Goal: Communication & Community: Answer question/provide support

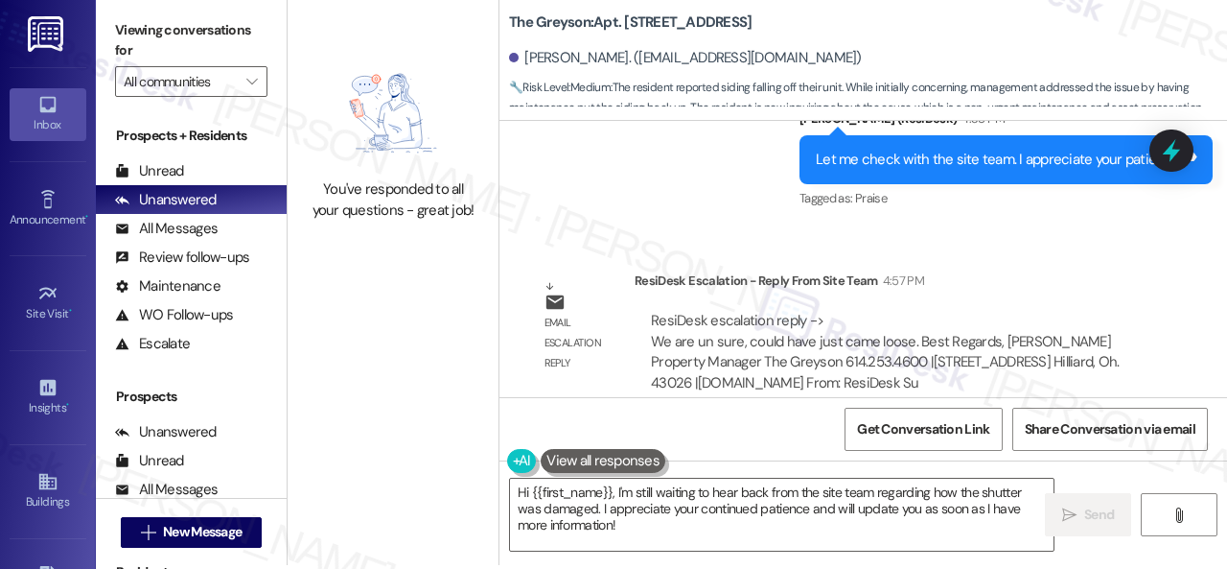
scroll to position [6, 0]
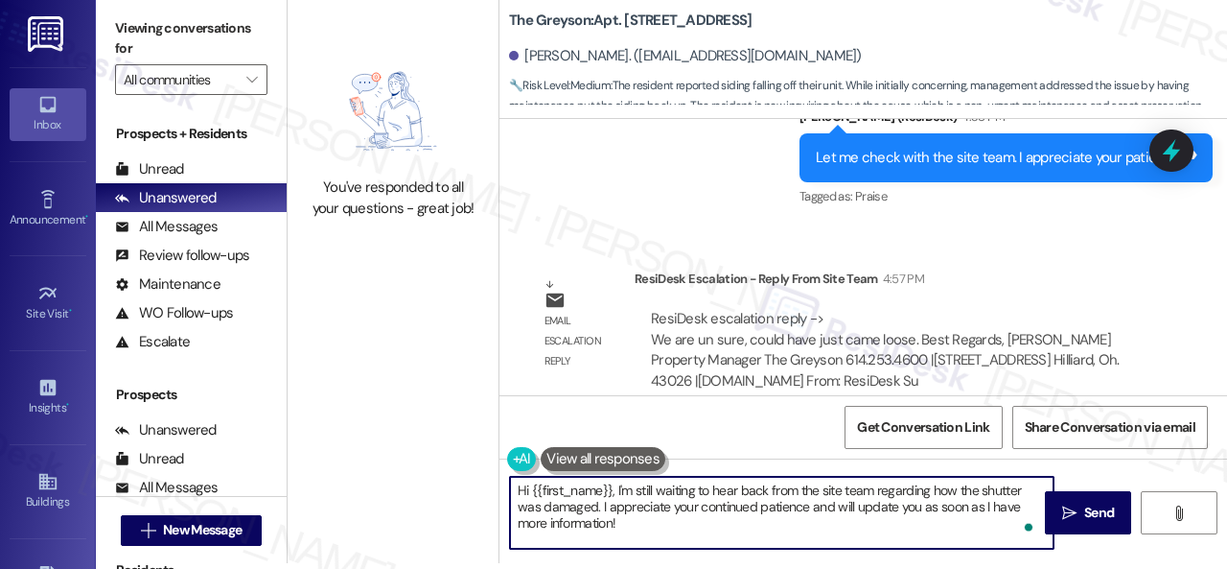
drag, startPoint x: 639, startPoint y: 530, endPoint x: 614, endPoint y: 490, distance: 47.4
click at [614, 490] on textarea "Hi {{first_name}}, I'm still waiting to hear back from the site team regarding …" at bounding box center [782, 513] width 544 height 72
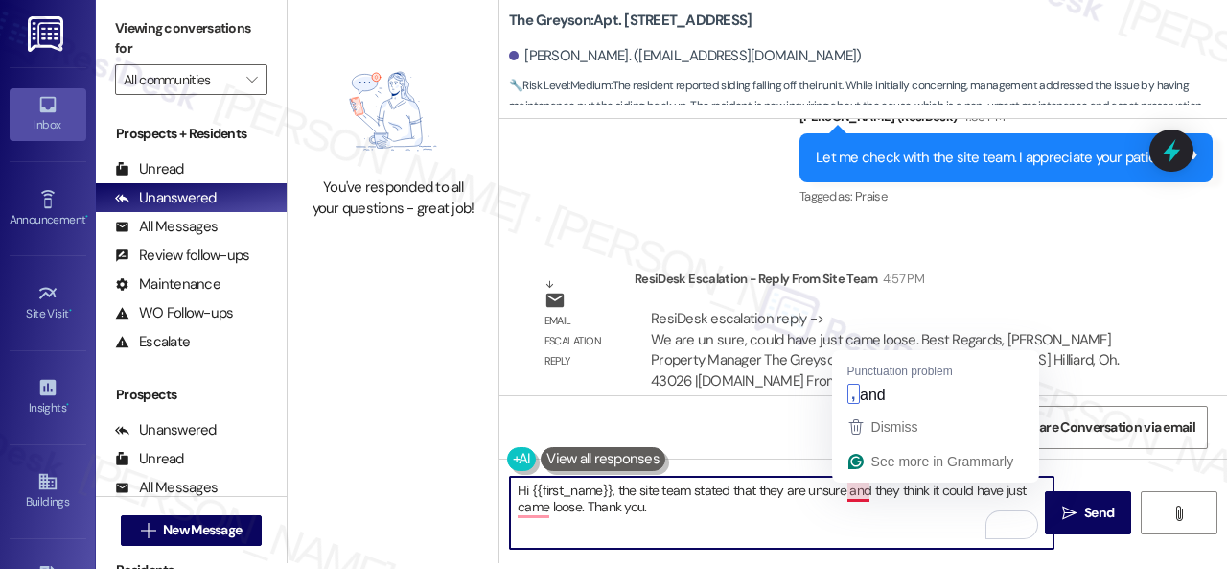
click at [861, 496] on textarea "Hi {{first_name}}, the site team stated that they are unsure and they think it …" at bounding box center [782, 513] width 544 height 72
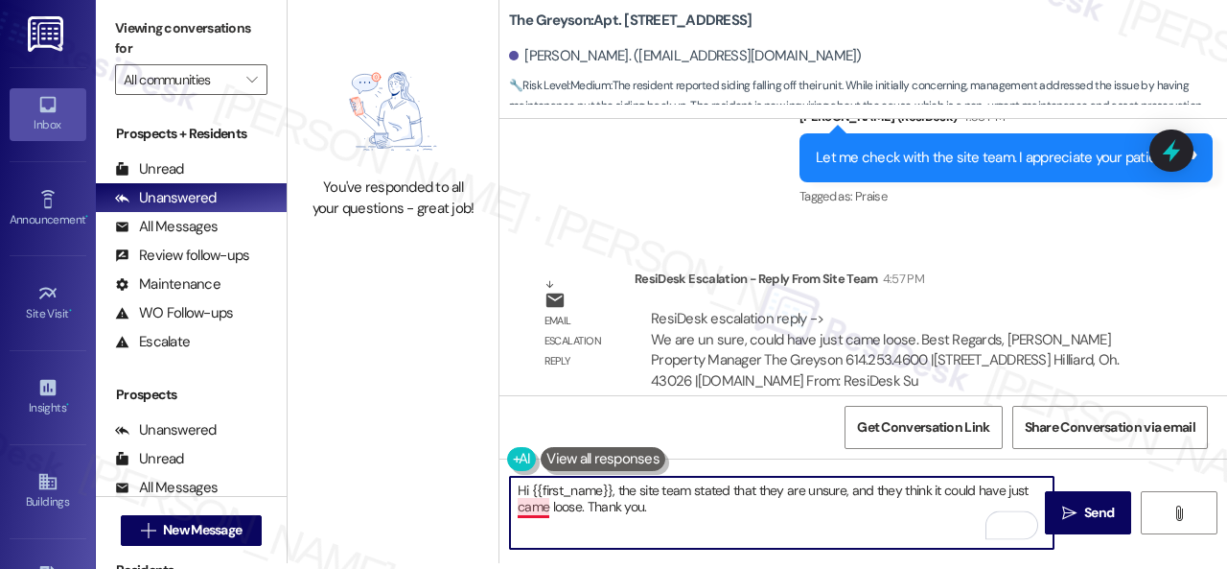
click at [527, 510] on textarea "Hi {{first_name}}, the site team stated that they are unsure, and they think it…" at bounding box center [782, 513] width 544 height 72
click at [650, 505] on textarea "Hi {{first_name}}, the site team stated that they are unsure, and they think it…" at bounding box center [782, 513] width 544 height 72
type textarea "Hi {{first_name}}, the site team stated that they are unsure, and they think it…"
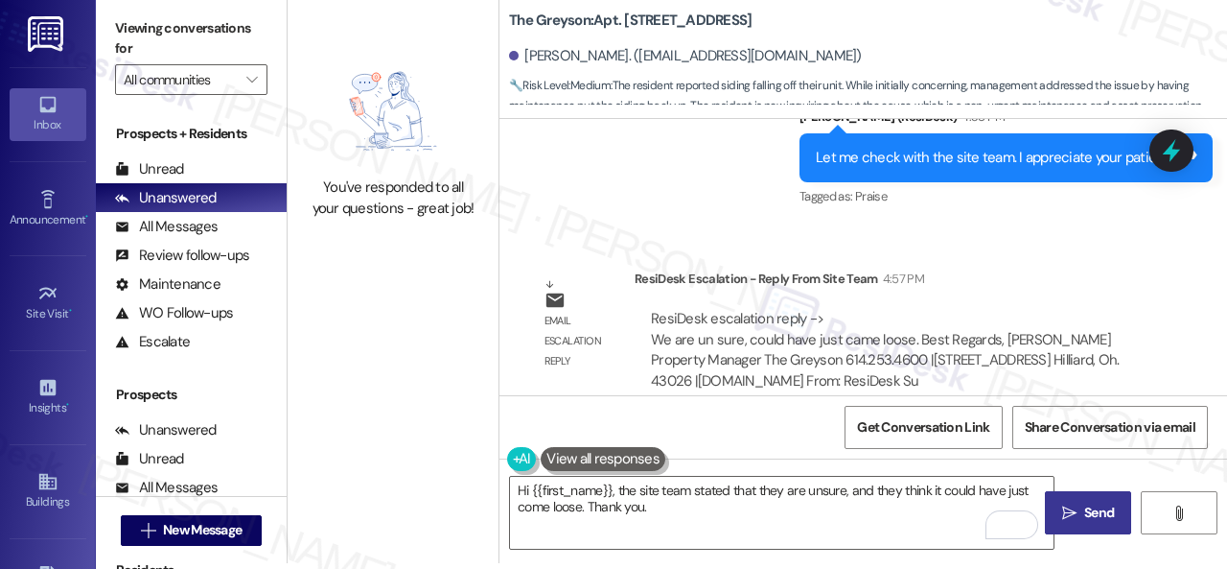
click at [1064, 510] on icon "" at bounding box center [1070, 512] width 14 height 15
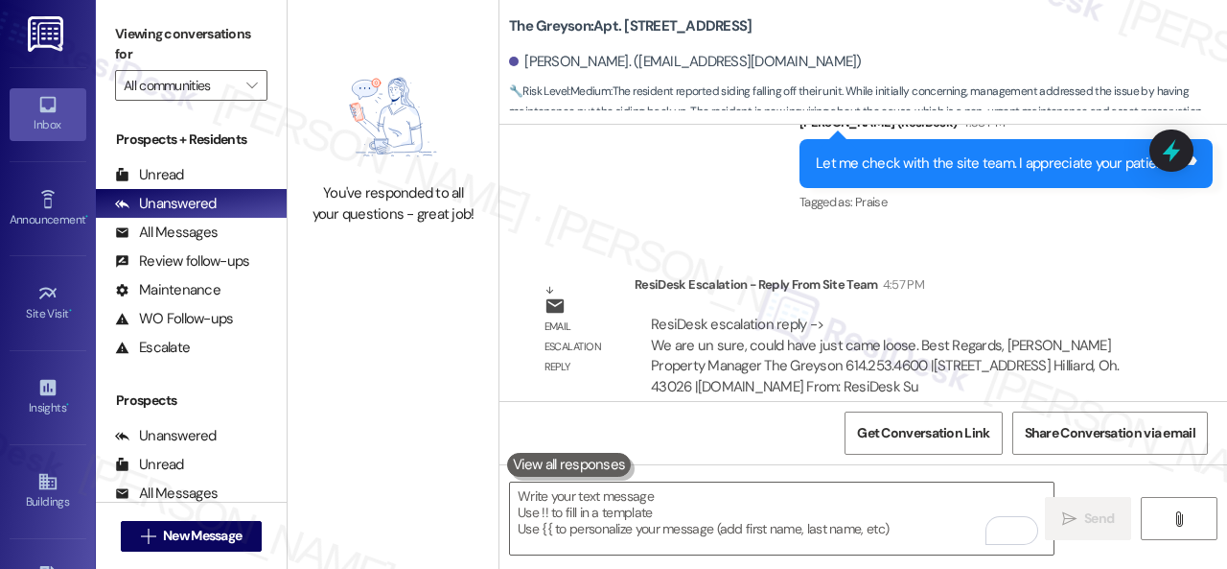
scroll to position [3656, 0]
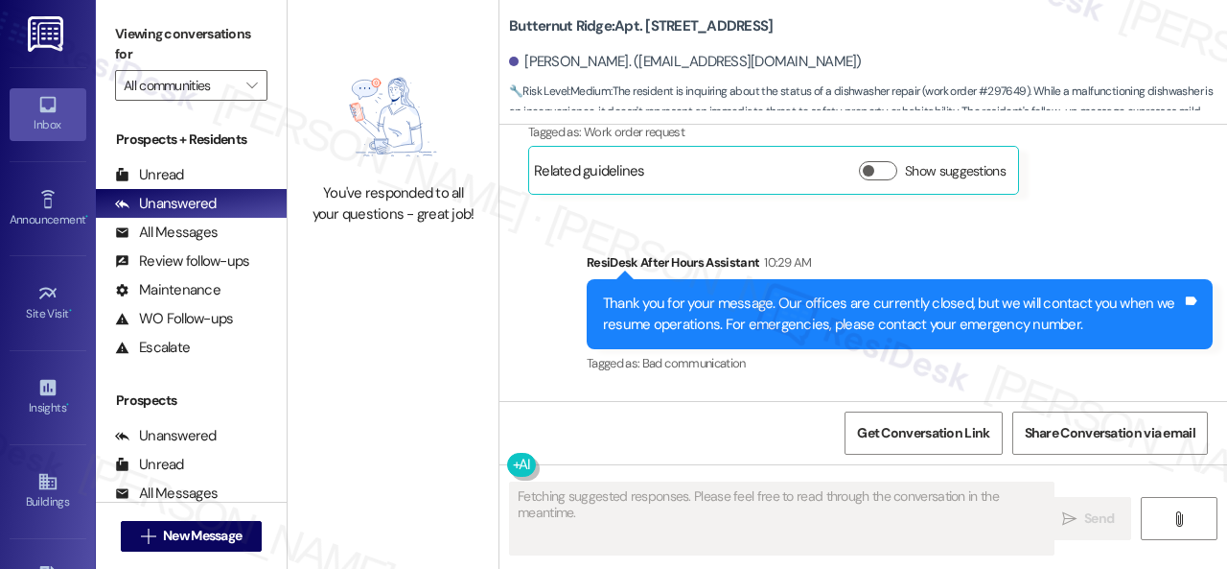
scroll to position [5284, 0]
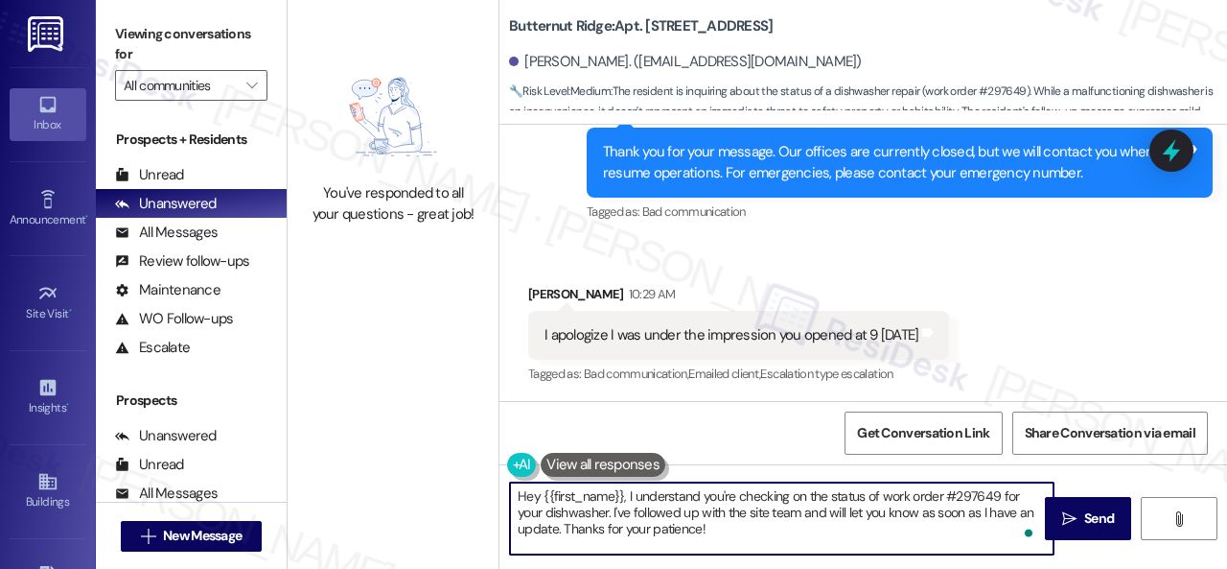
drag, startPoint x: 625, startPoint y: 494, endPoint x: 736, endPoint y: 561, distance: 129.9
click at [736, 561] on div "Hey {{first_name}}, I understand you're checking on the status of work order #2…" at bounding box center [864, 536] width 728 height 144
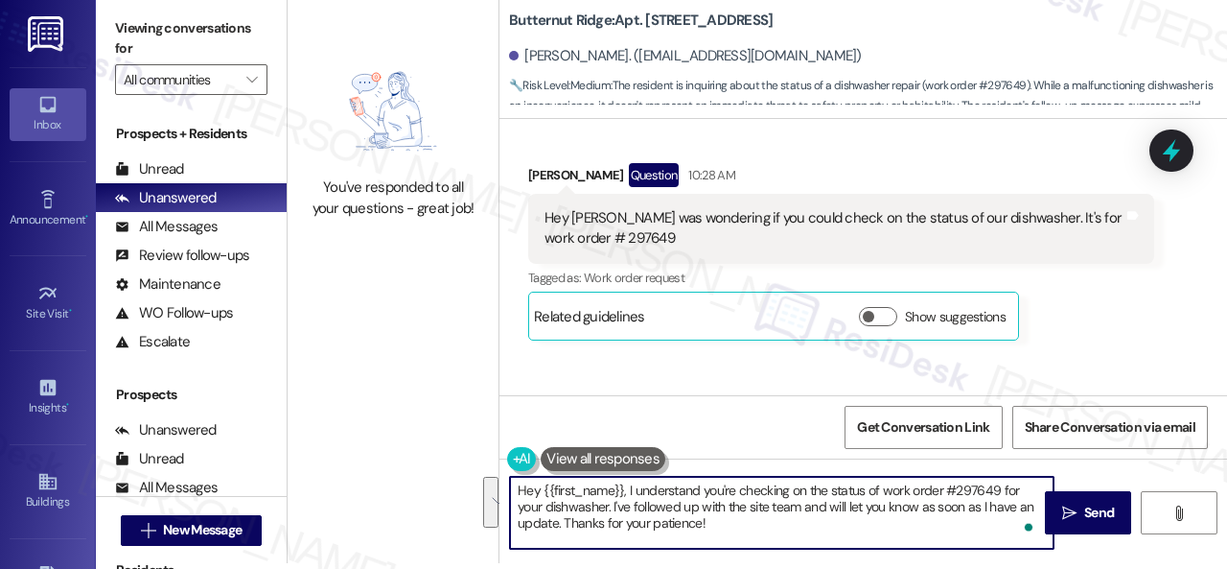
scroll to position [4885, 0]
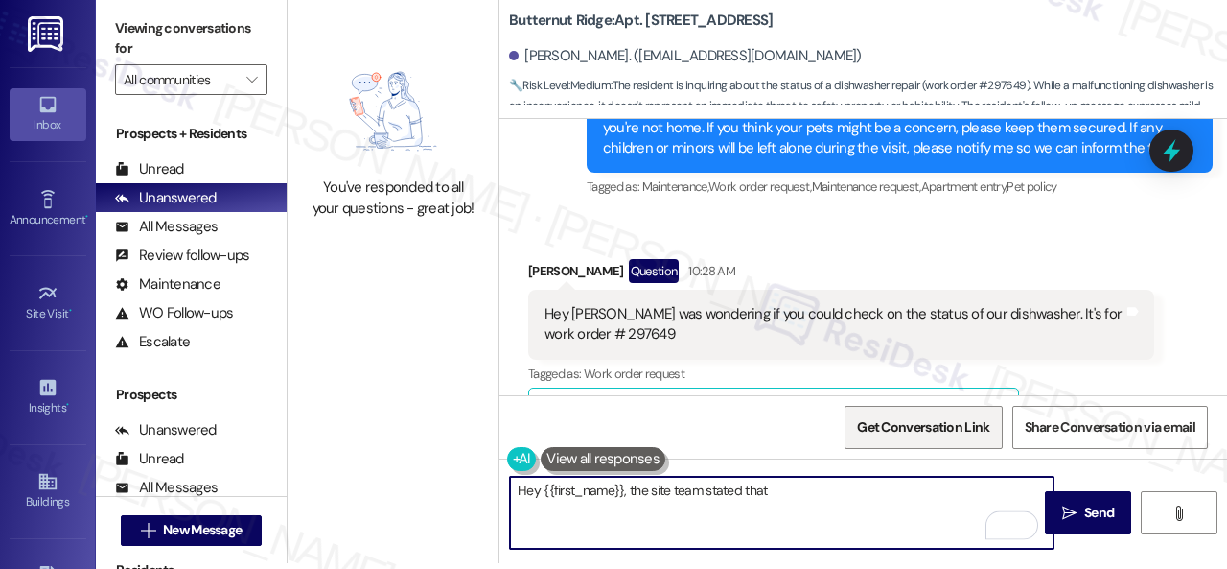
paste textarea "a new dishwasher has been ordered. We will reach out to schedule as soon as it …"
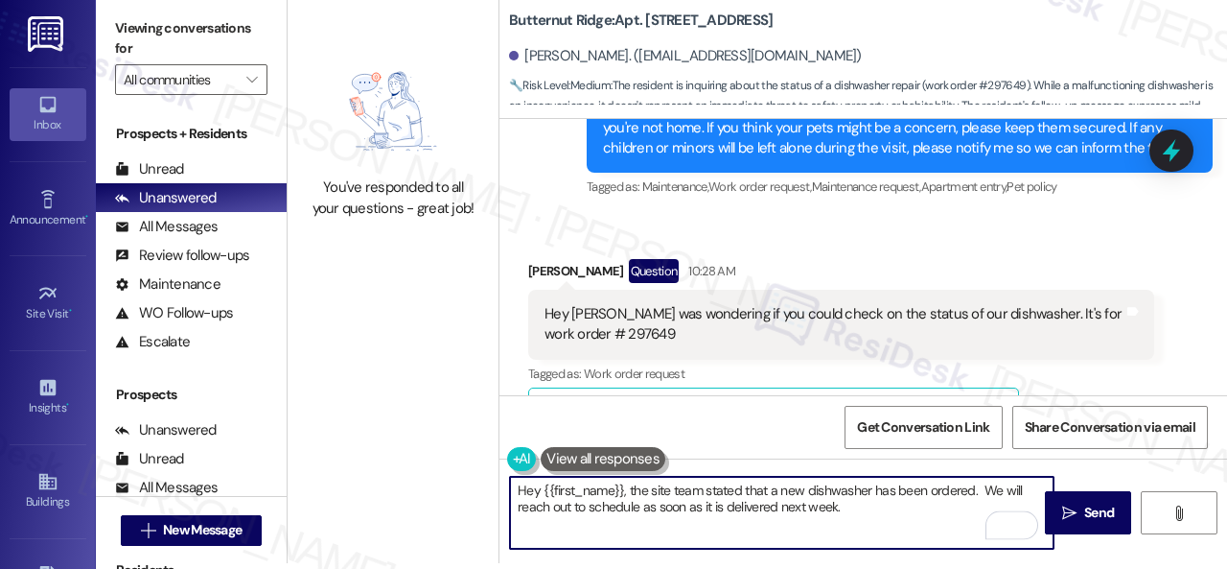
click at [980, 497] on textarea "Hey {{first_name}}, the site team stated that a new dishwasher has been ordered…" at bounding box center [782, 513] width 544 height 72
click at [876, 509] on textarea "Hey {{first_name}}, the site team stated that a new dishwasher has been ordered…" at bounding box center [782, 513] width 544 height 72
type textarea "Hey {{first_name}}, the site team stated that a new dishwasher has been ordered…"
click at [1092, 526] on button " Send" at bounding box center [1088, 512] width 86 height 43
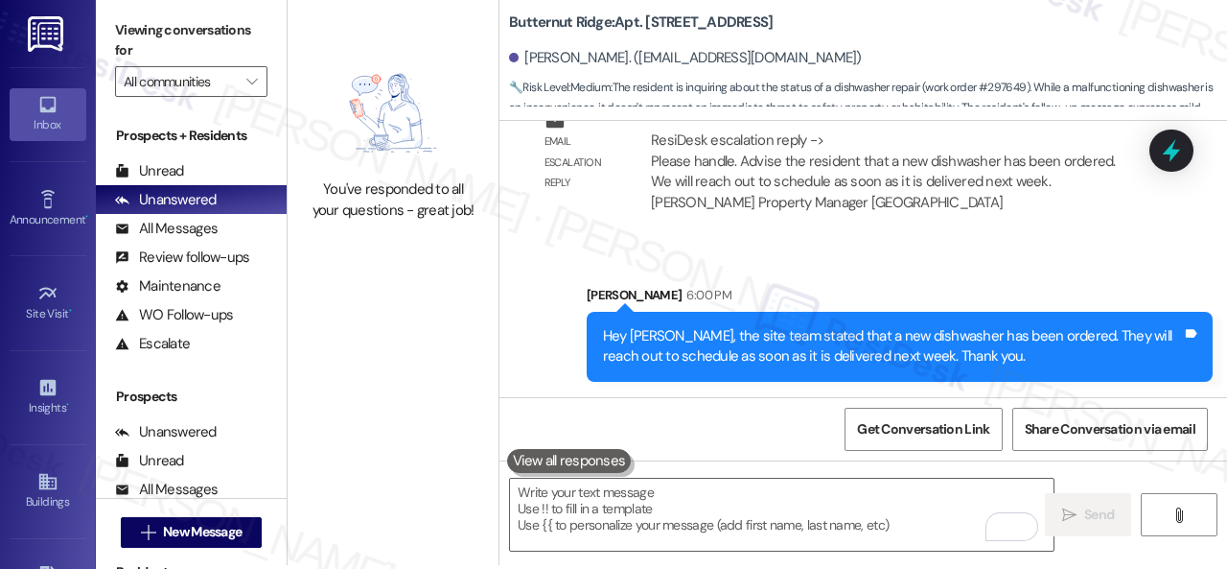
scroll to position [6, 0]
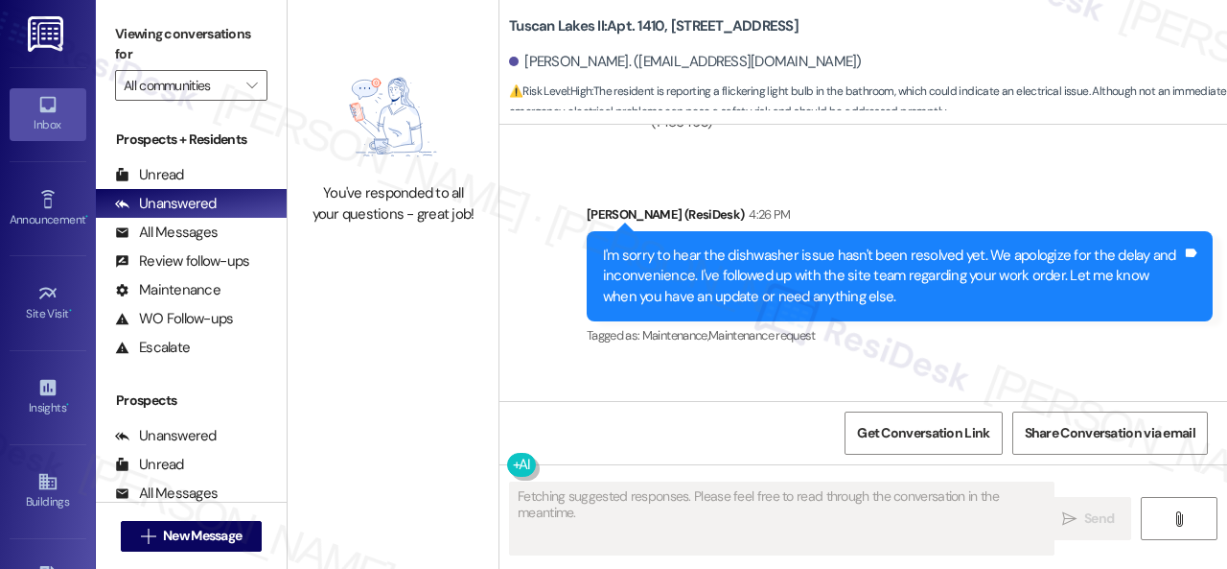
scroll to position [1667, 0]
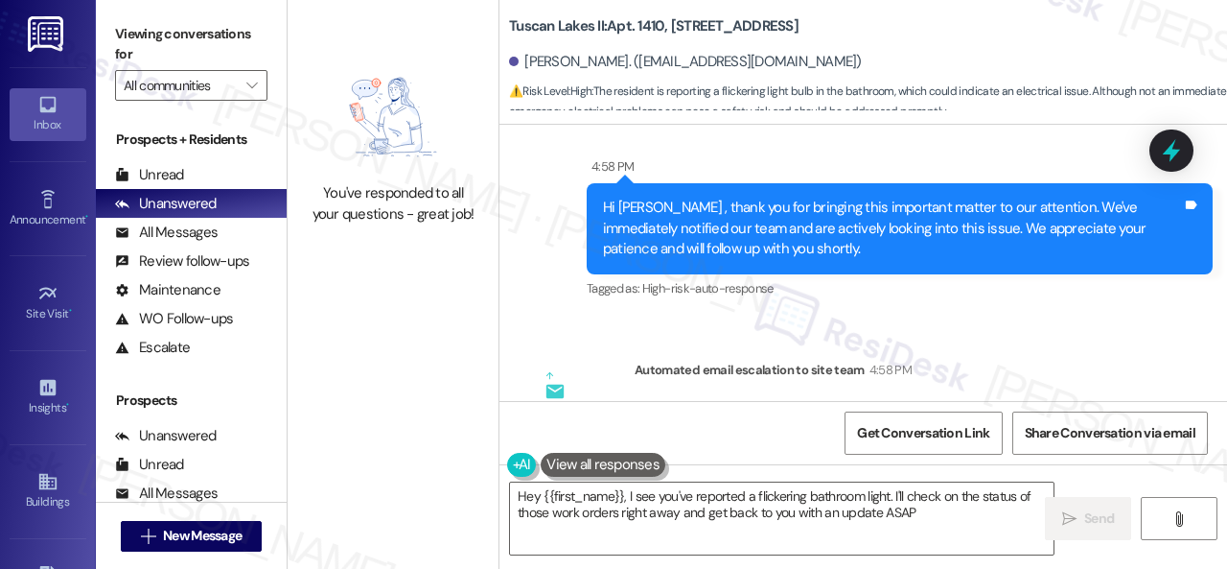
type textarea "Hey {{first_name}}, I see you've reported a flickering bathroom light. I'll che…"
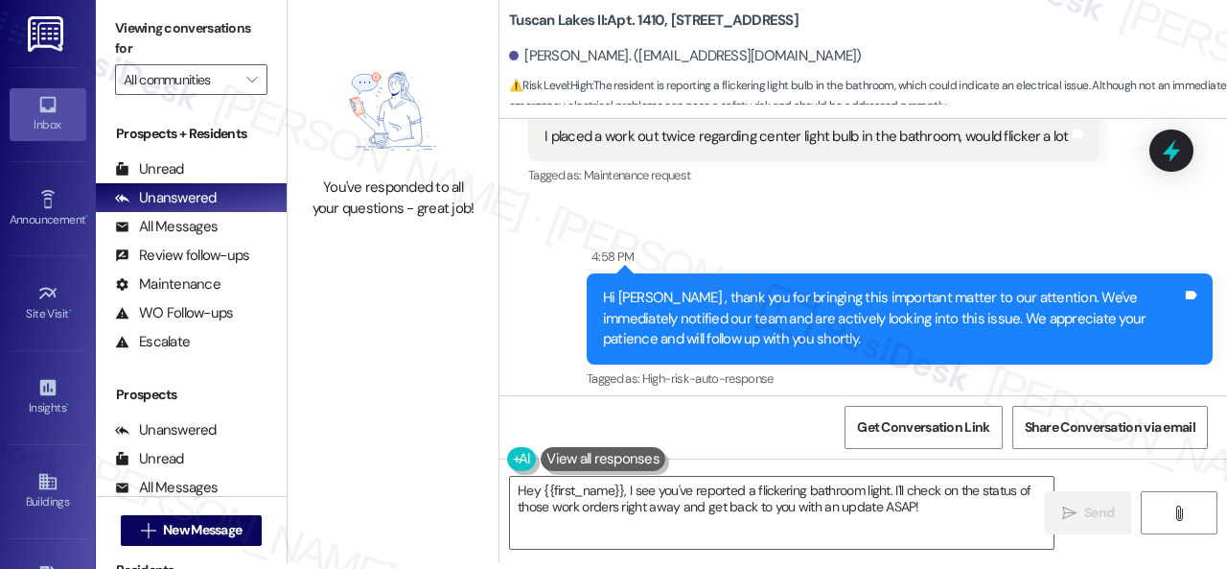
scroll to position [1763, 0]
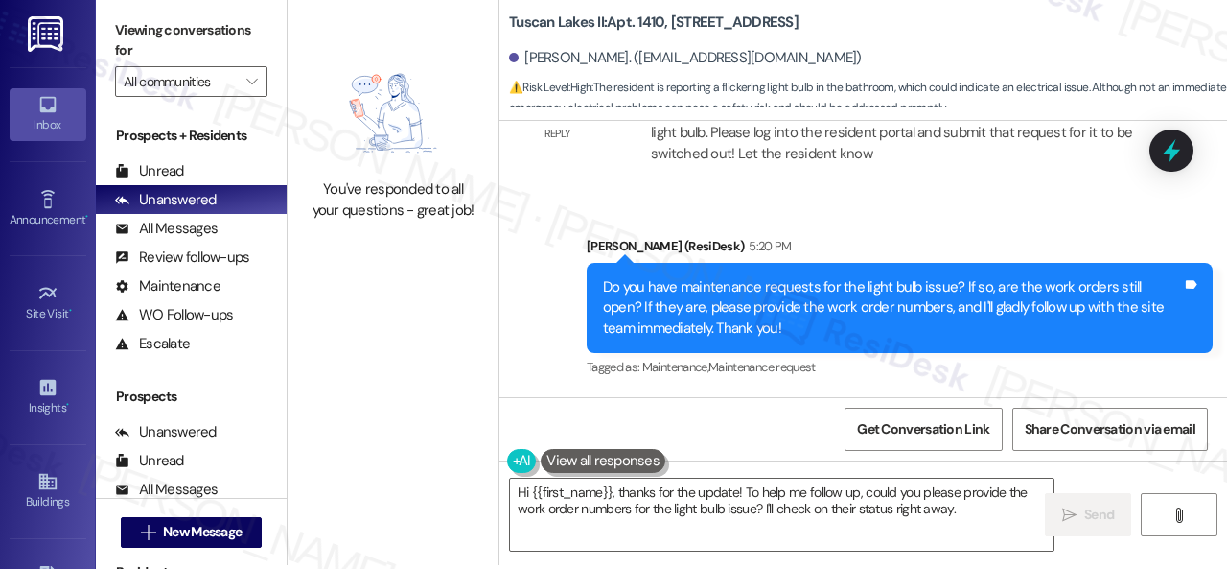
scroll to position [6, 0]
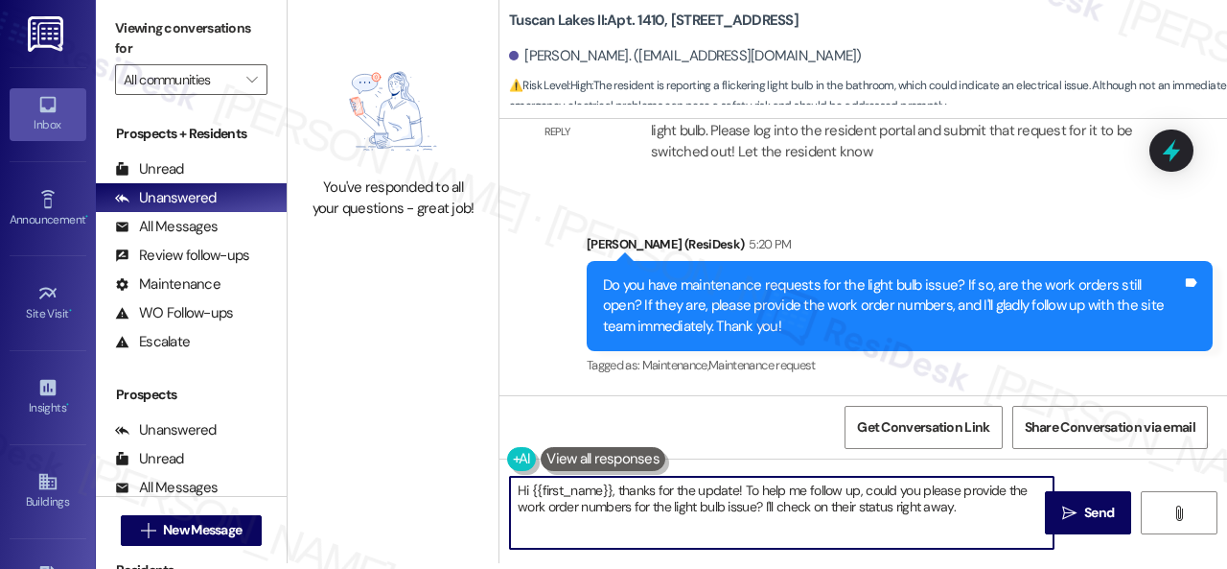
drag, startPoint x: 970, startPoint y: 509, endPoint x: 244, endPoint y: 360, distance: 742.1
click at [244, 360] on div "Viewing conversations for All communities  Prospects + Residents Unread (0) Un…" at bounding box center [662, 278] width 1132 height 569
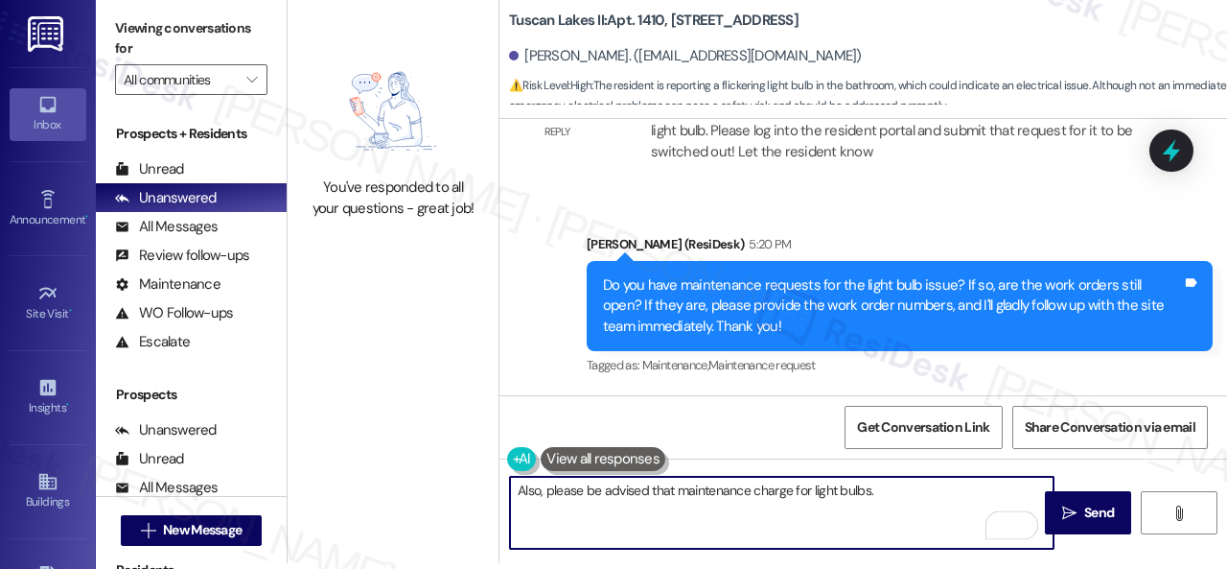
type textarea "Also, please be advised that maintenance charge for light bulbs."
click at [1089, 523] on button " Send" at bounding box center [1088, 512] width 86 height 43
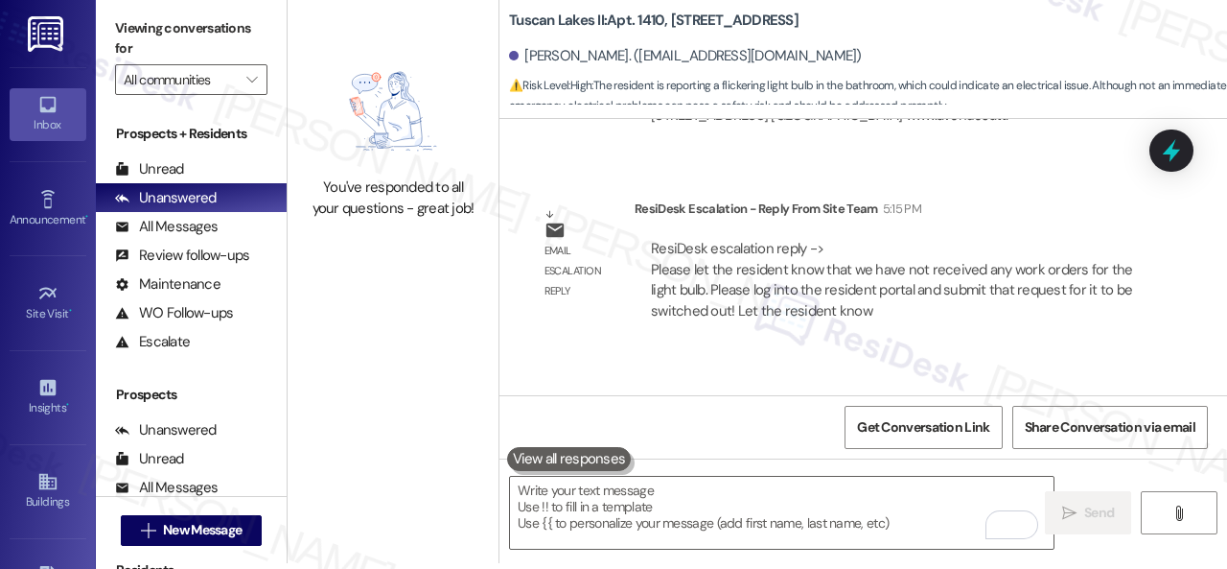
scroll to position [2721, 0]
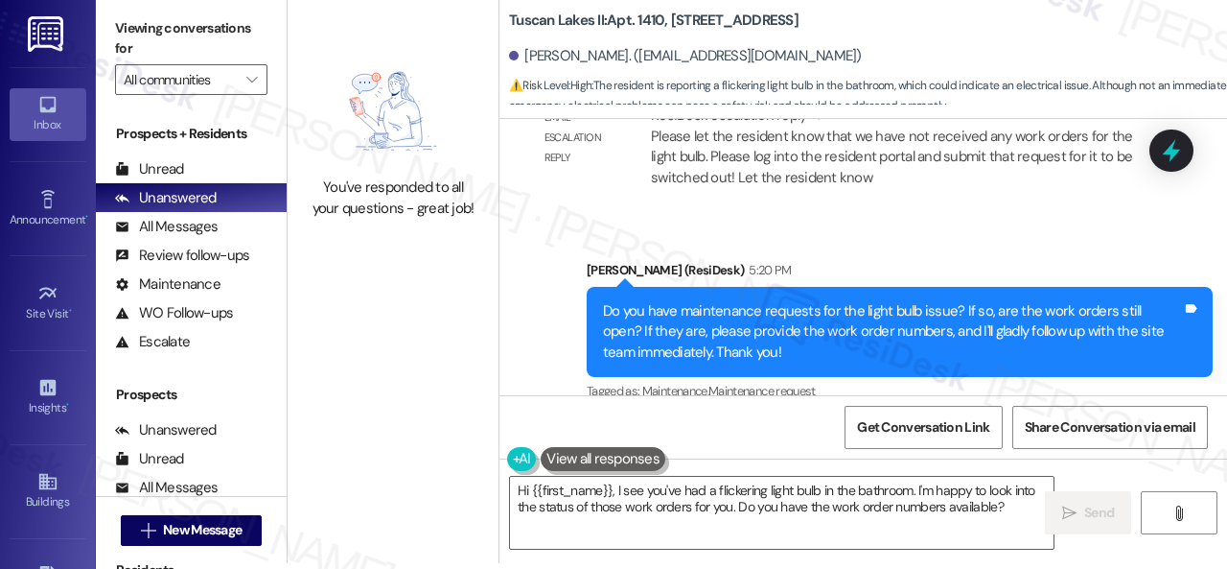
scroll to position [2721, 0]
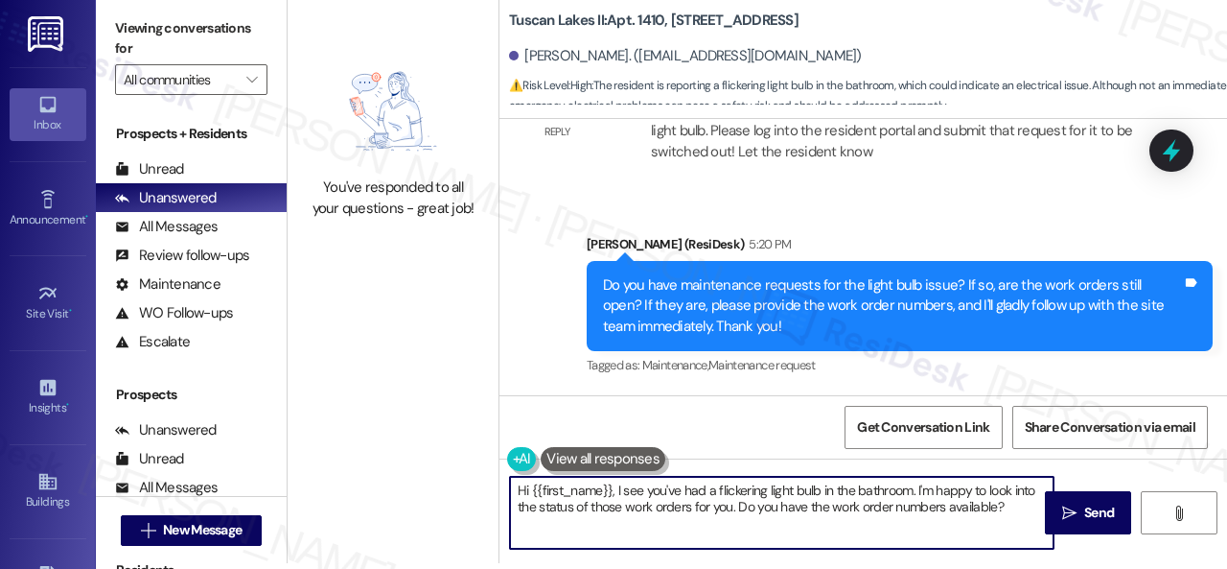
drag, startPoint x: 514, startPoint y: 488, endPoint x: 1226, endPoint y: 606, distance: 722.2
click at [1226, 568] on html "Inbox Go to Inbox Announcement • Send A Text Announcement Site Visit • Go to Si…" at bounding box center [613, 284] width 1227 height 569
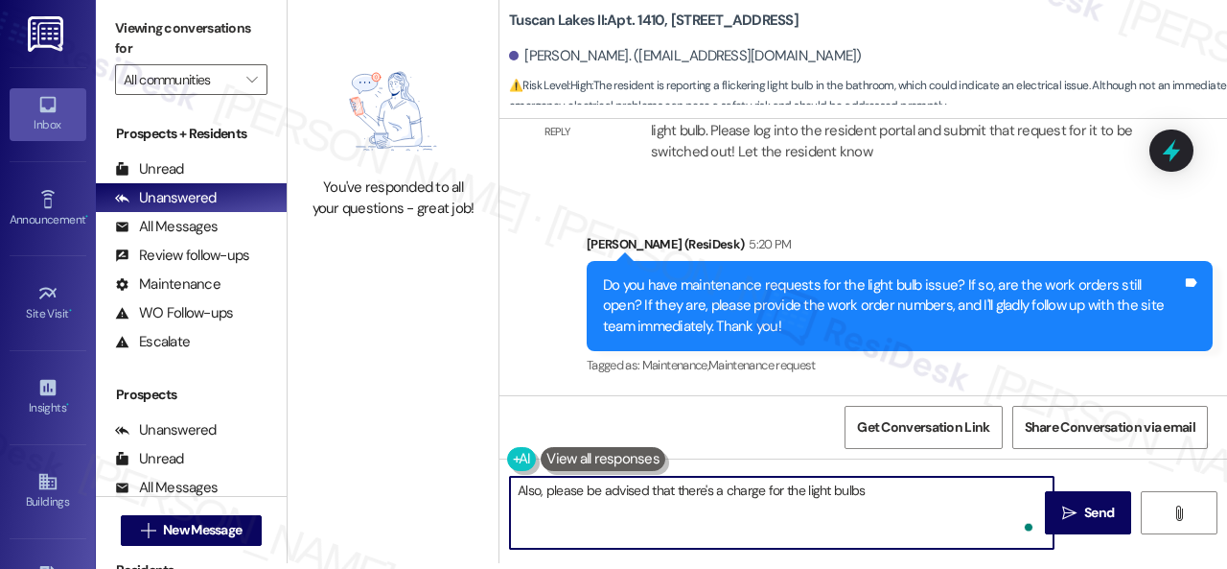
type textarea "Also, please be advised that there's a charge for the light bulbs."
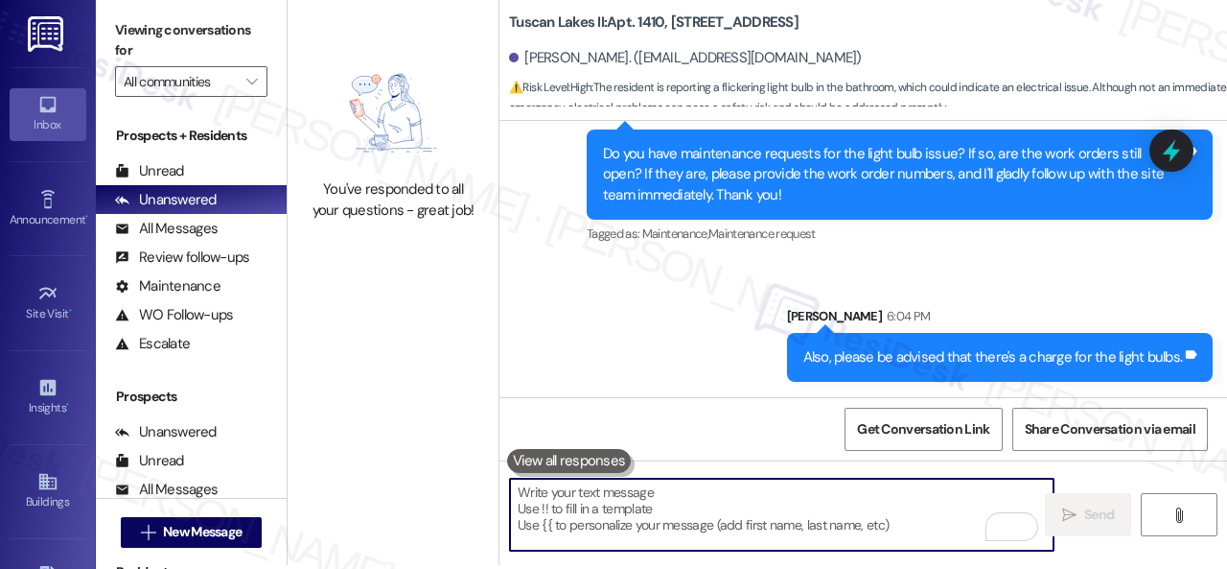
scroll to position [6, 0]
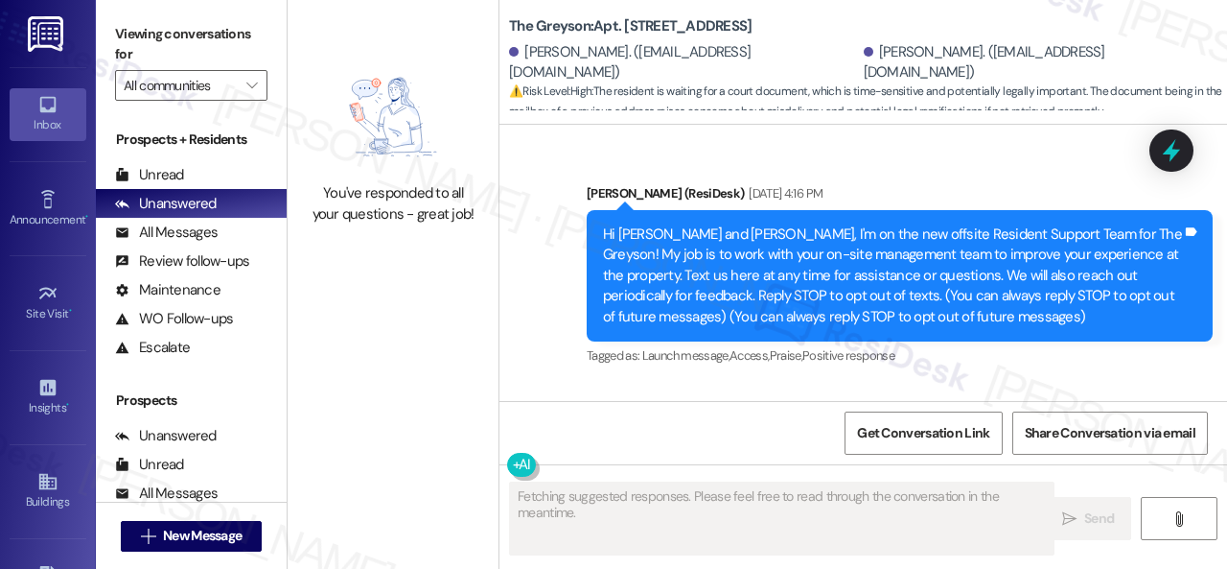
scroll to position [13348, 0]
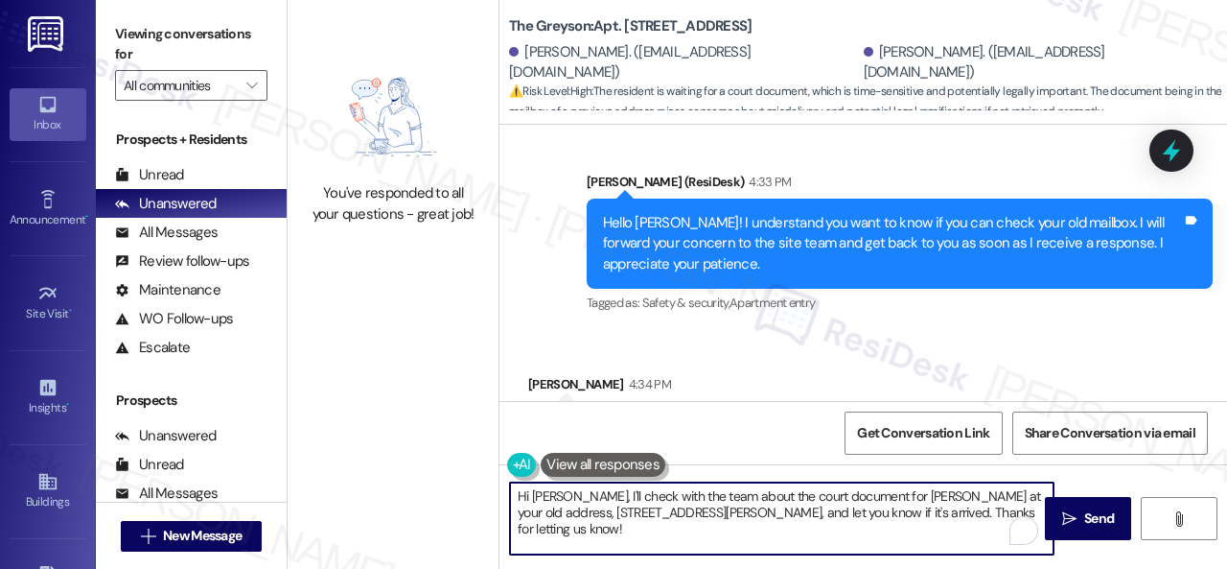
drag, startPoint x: 585, startPoint y: 491, endPoint x: 1021, endPoint y: 538, distance: 438.8
click at [1035, 551] on textarea "Hi [PERSON_NAME], I'll check with the team about the court document for [PERSON…" at bounding box center [782, 518] width 544 height 72
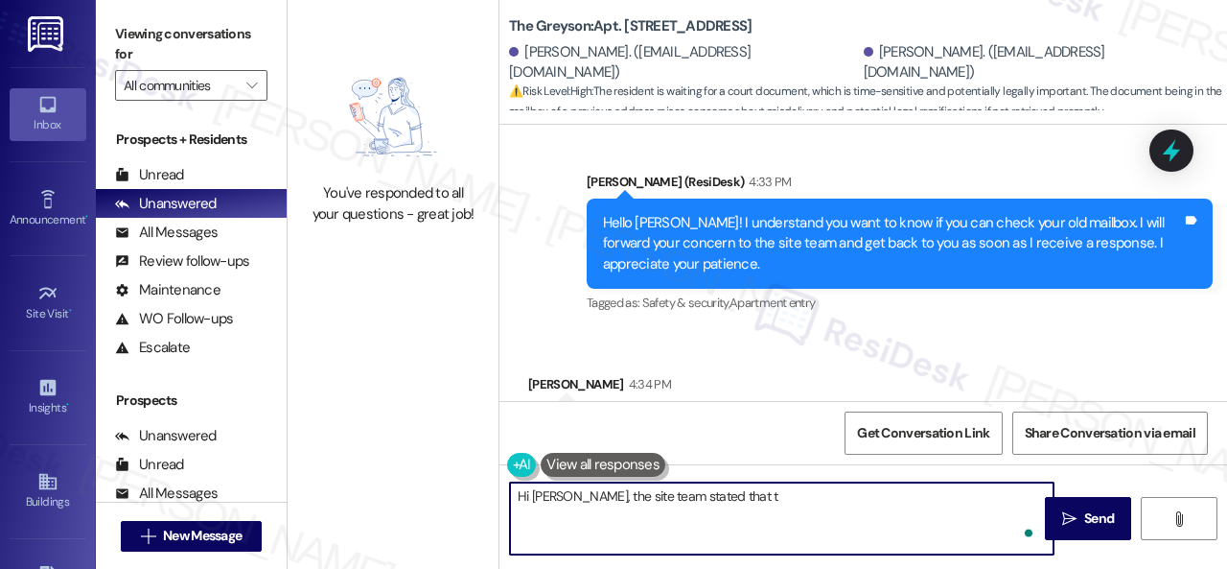
paste textarea "he apartment home is currently occupied, so we will need to get in touch with t…"
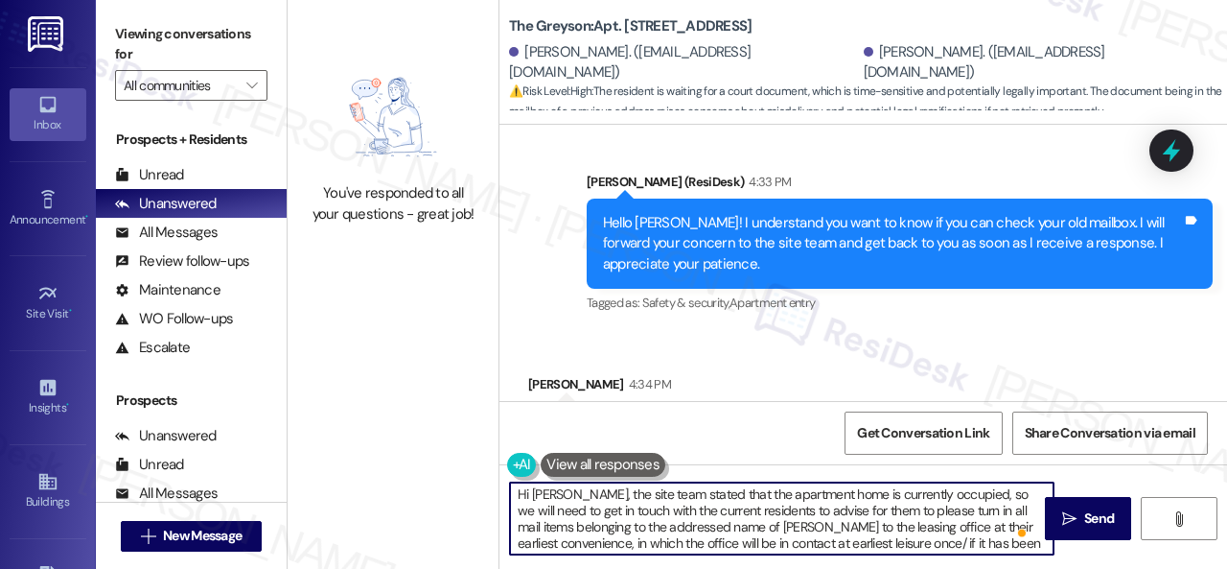
scroll to position [0, 0]
click at [994, 500] on textarea "Hi Giovanni, the site team stated that the apartment home is currently occupied…" at bounding box center [782, 518] width 544 height 72
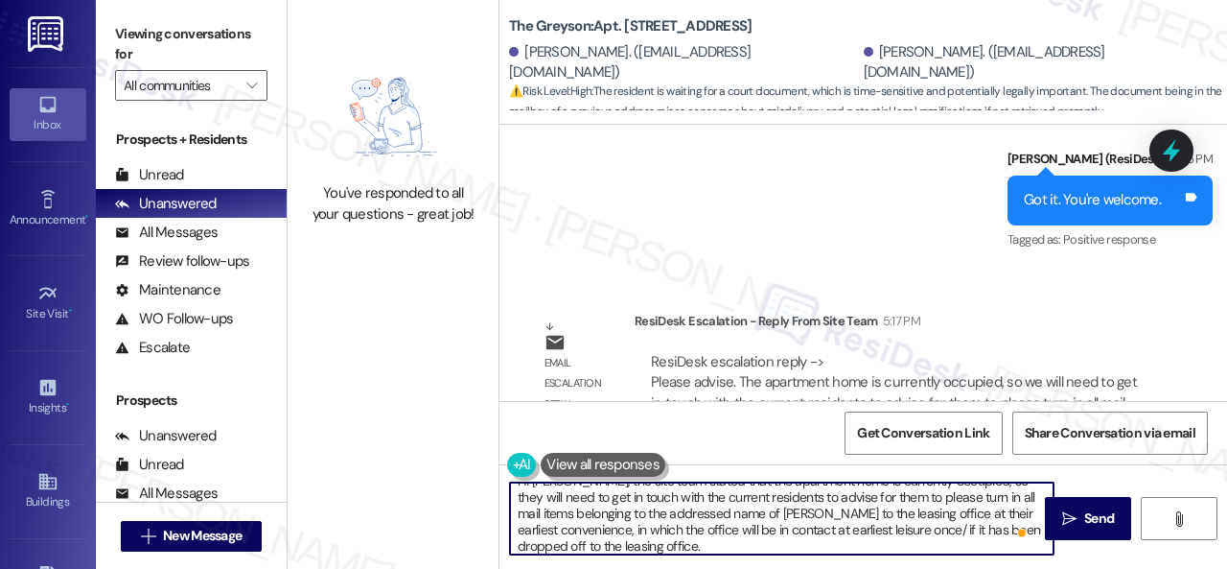
scroll to position [21, 0]
click at [732, 538] on textarea "Hi Giovanni, the site team stated that the apartment home is currently occupied…" at bounding box center [782, 518] width 544 height 72
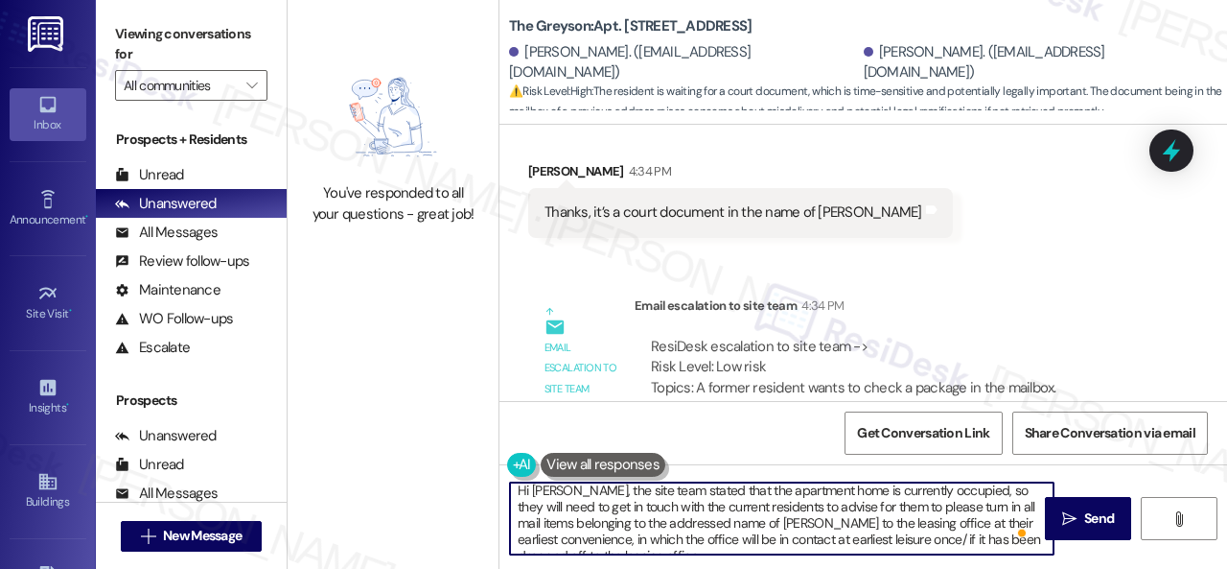
scroll to position [0, 0]
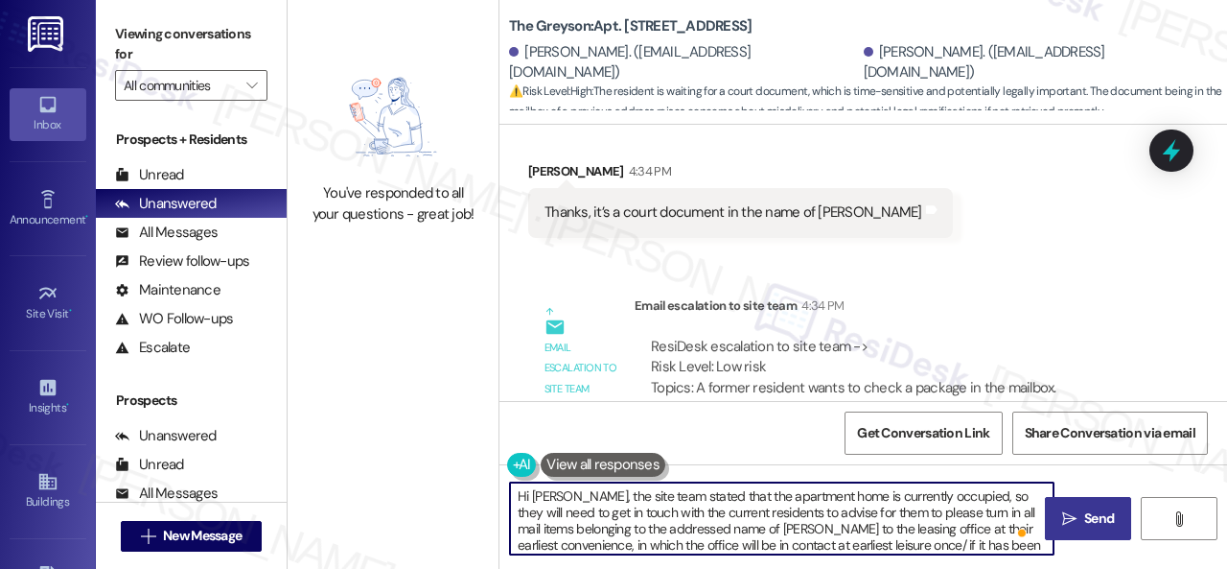
type textarea "Hi Giovanni, the site team stated that the apartment home is currently occupied…"
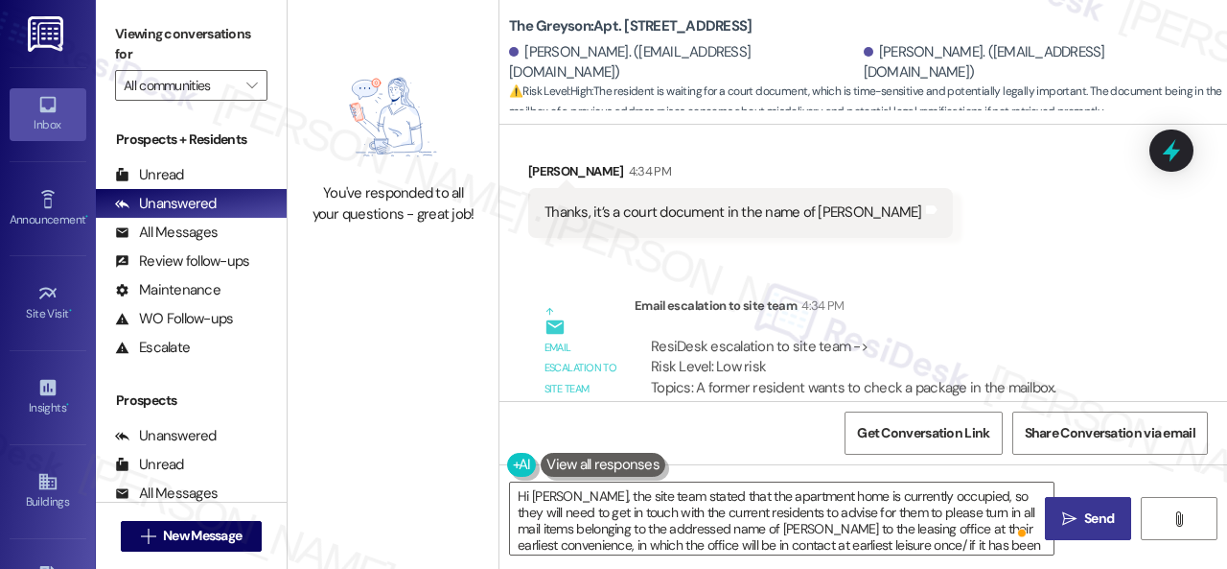
click at [1049, 522] on button " Send" at bounding box center [1088, 518] width 86 height 43
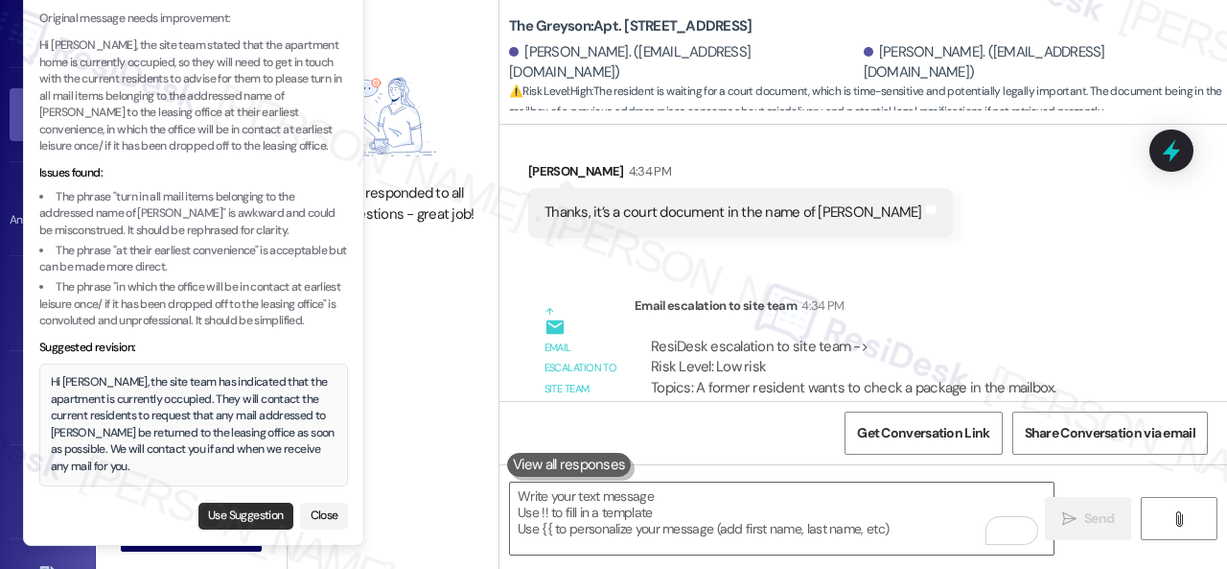
click at [251, 513] on button "Use Suggestion" at bounding box center [246, 515] width 95 height 27
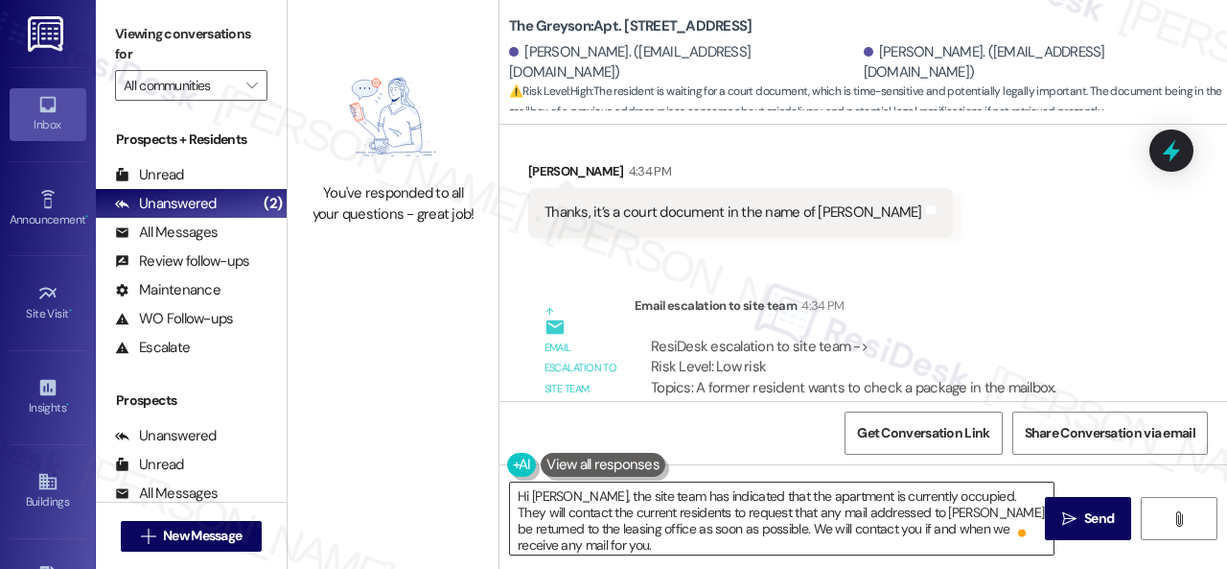
click at [738, 526] on textarea "Hi Giovanni, the site team has indicated that the apartment is currently occupi…" at bounding box center [782, 518] width 544 height 72
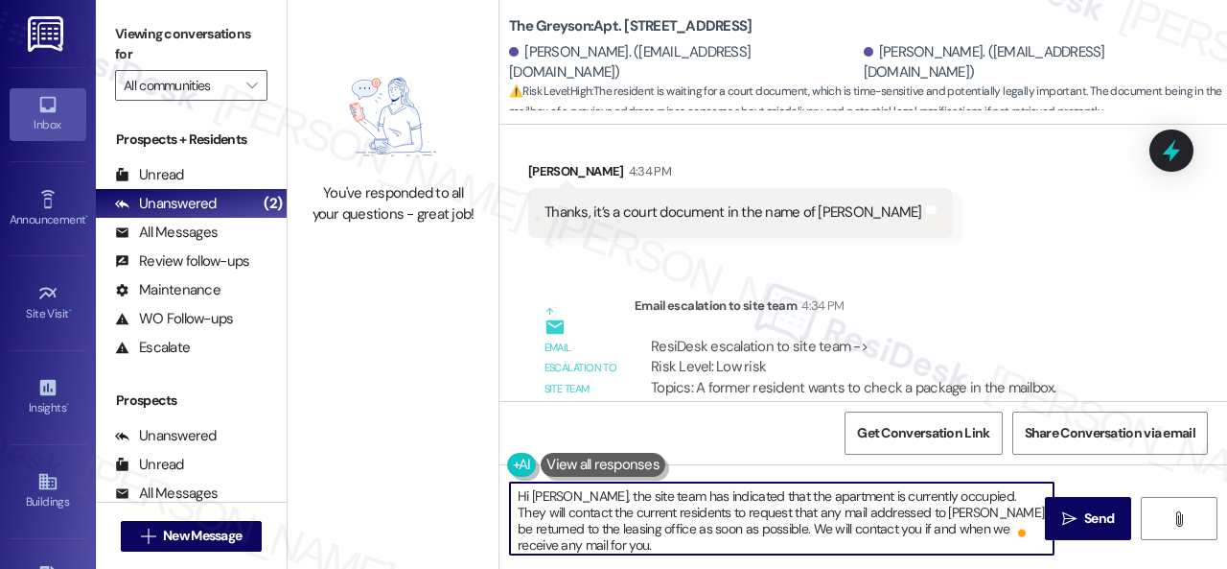
click at [738, 526] on textarea "Hi Giovanni, the site team has indicated that the apartment is currently occupi…" at bounding box center [782, 518] width 544 height 72
click at [926, 528] on textarea "Hi Giovanni, the site team has indicated that the apartment is currently occupi…" at bounding box center [782, 518] width 544 height 72
click at [673, 545] on textarea "Hi Giovanni, the site team has indicated that the apartment is currently occupi…" at bounding box center [782, 518] width 544 height 72
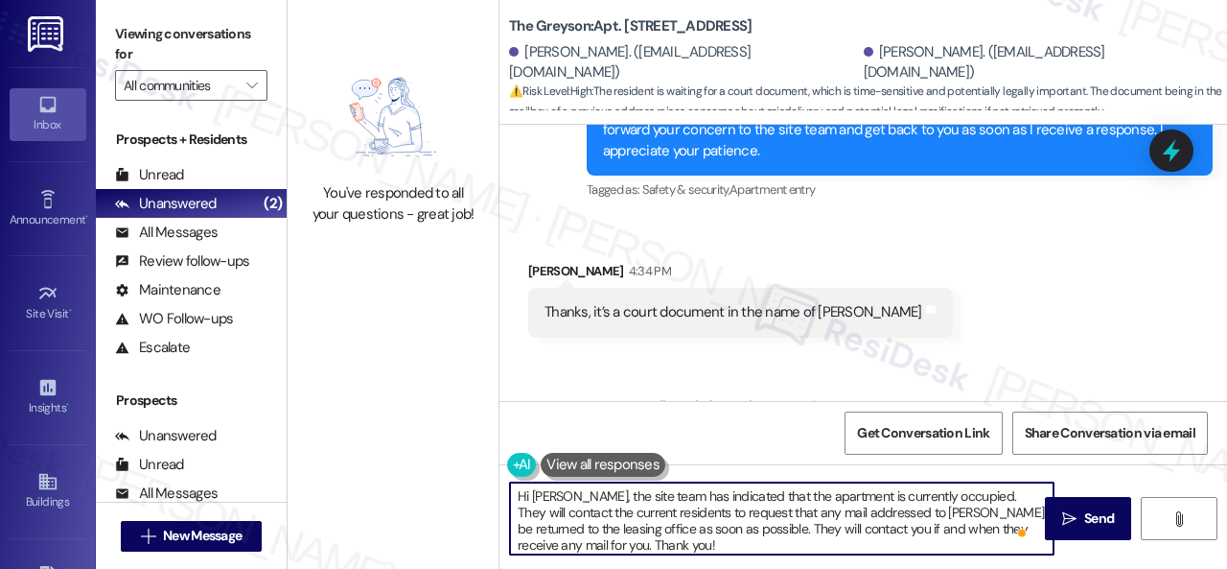
scroll to position [13370, 0]
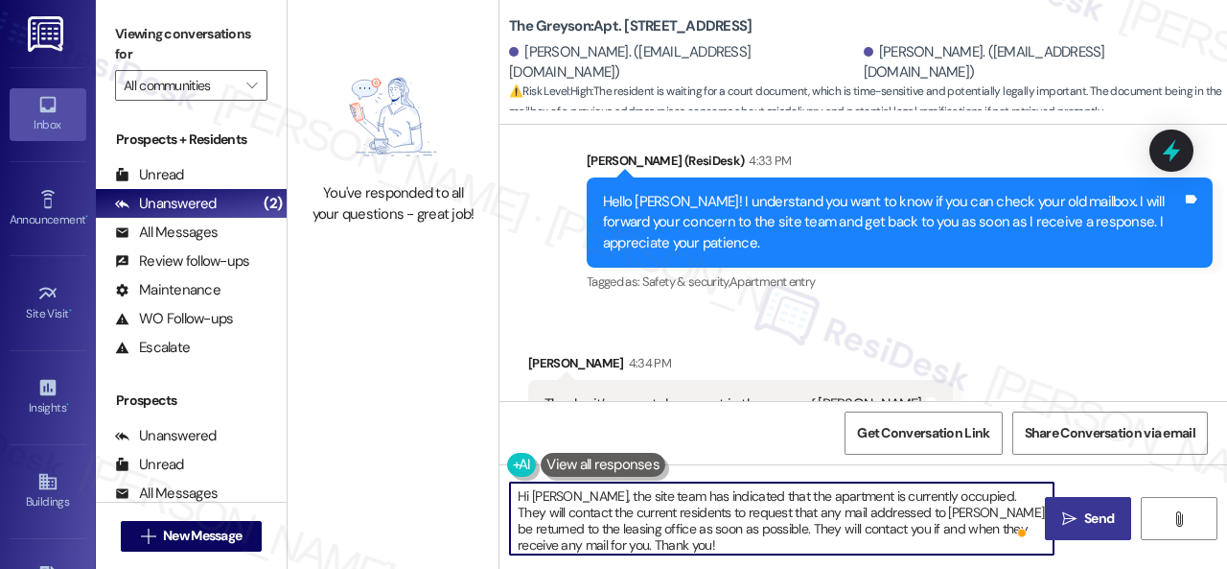
type textarea "Hi Giovanni, the site team has indicated that the apartment is currently occupi…"
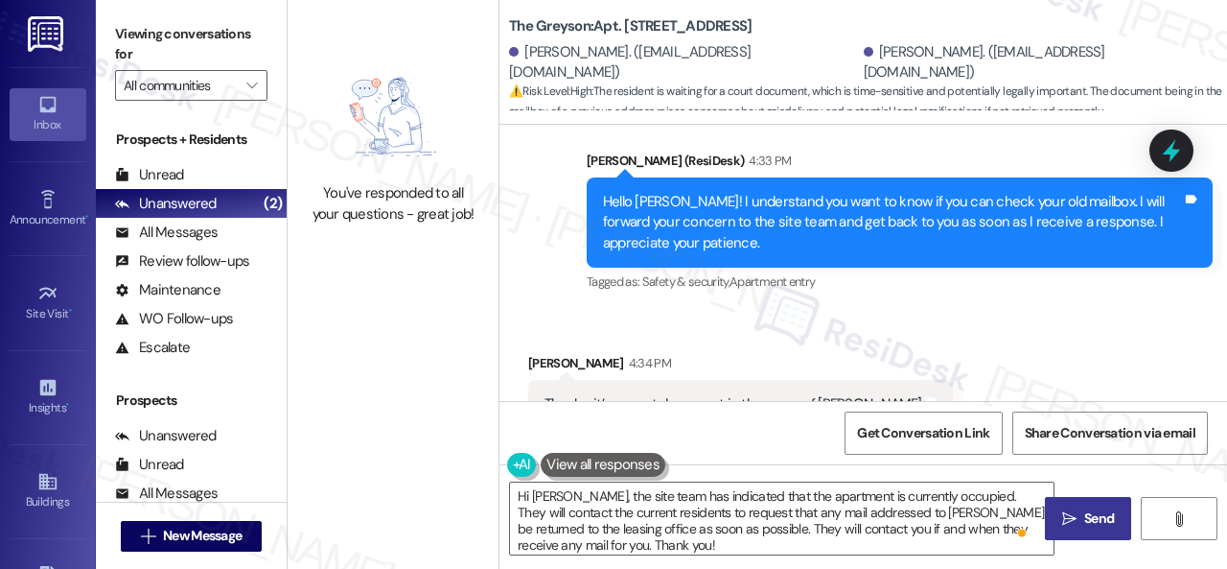
click at [1085, 520] on span "Send" at bounding box center [1100, 518] width 30 height 20
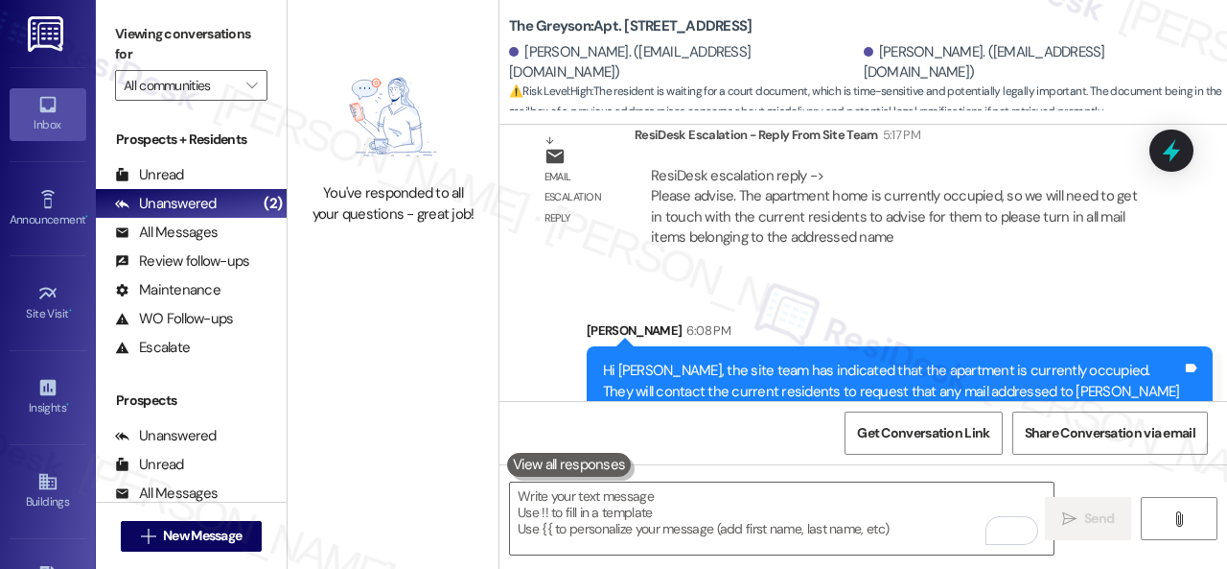
scroll to position [14619, 0]
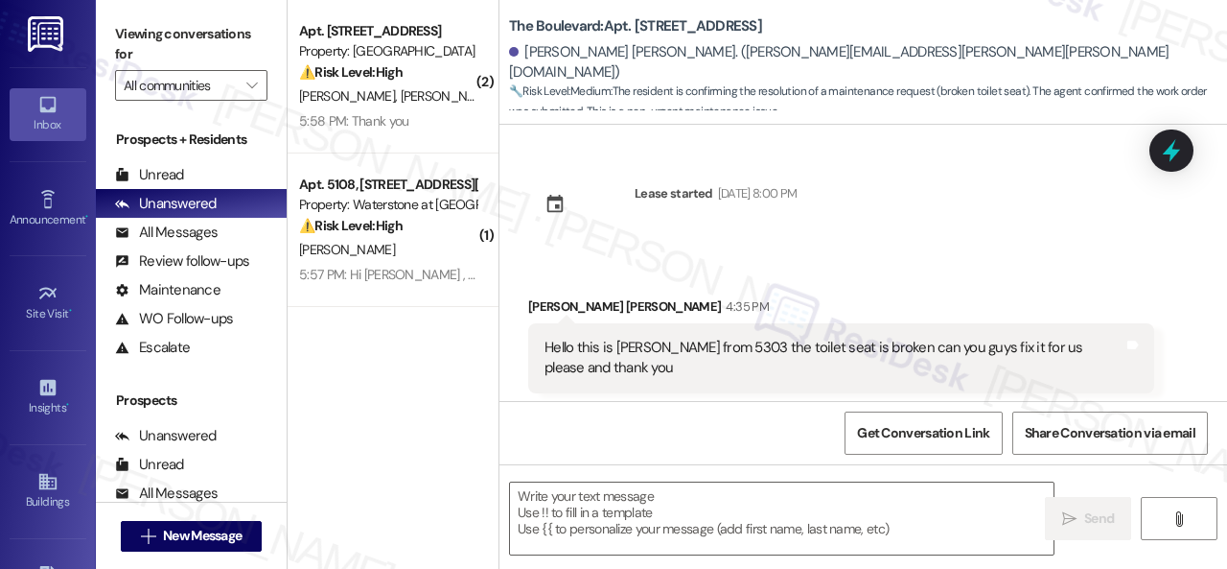
type textarea "Fetching suggested responses. Please feel free to read through the conversation…"
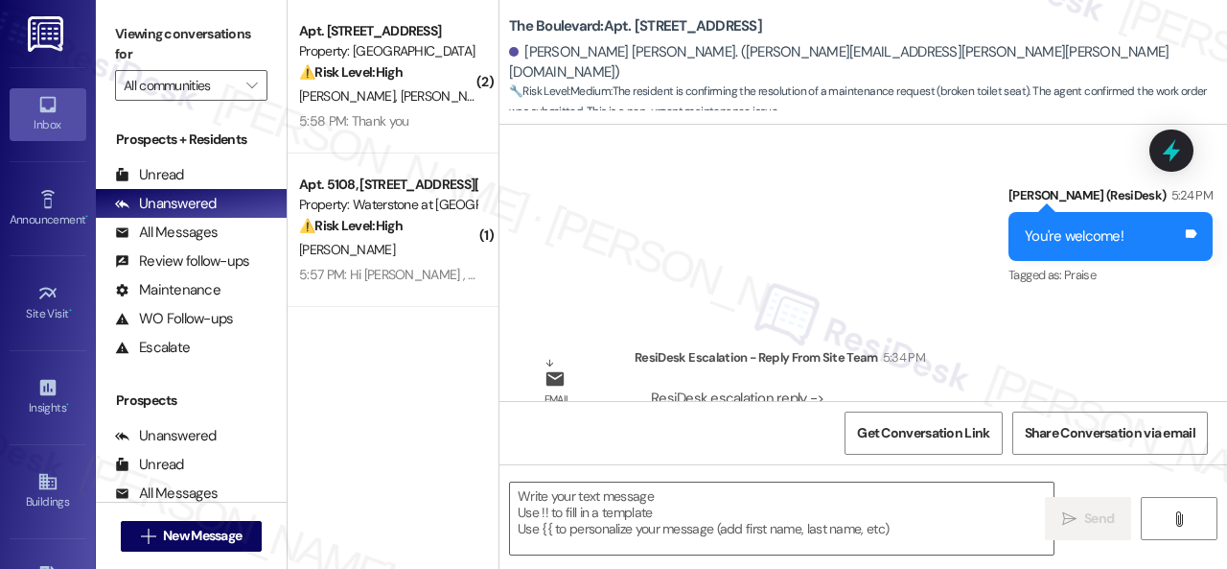
scroll to position [1865, 0]
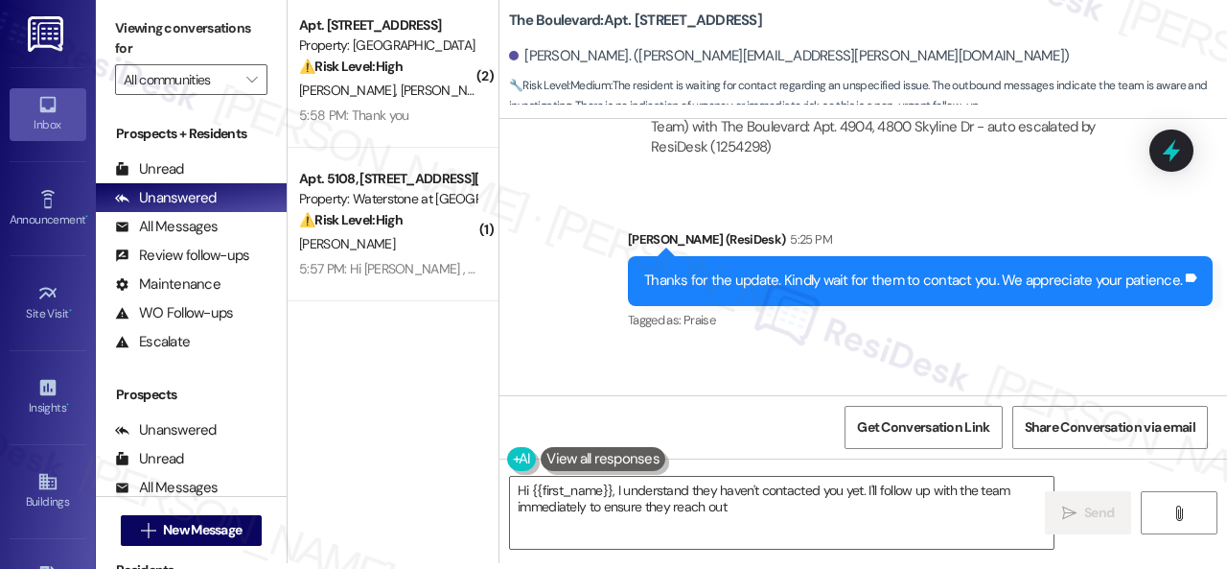
scroll to position [26456, 0]
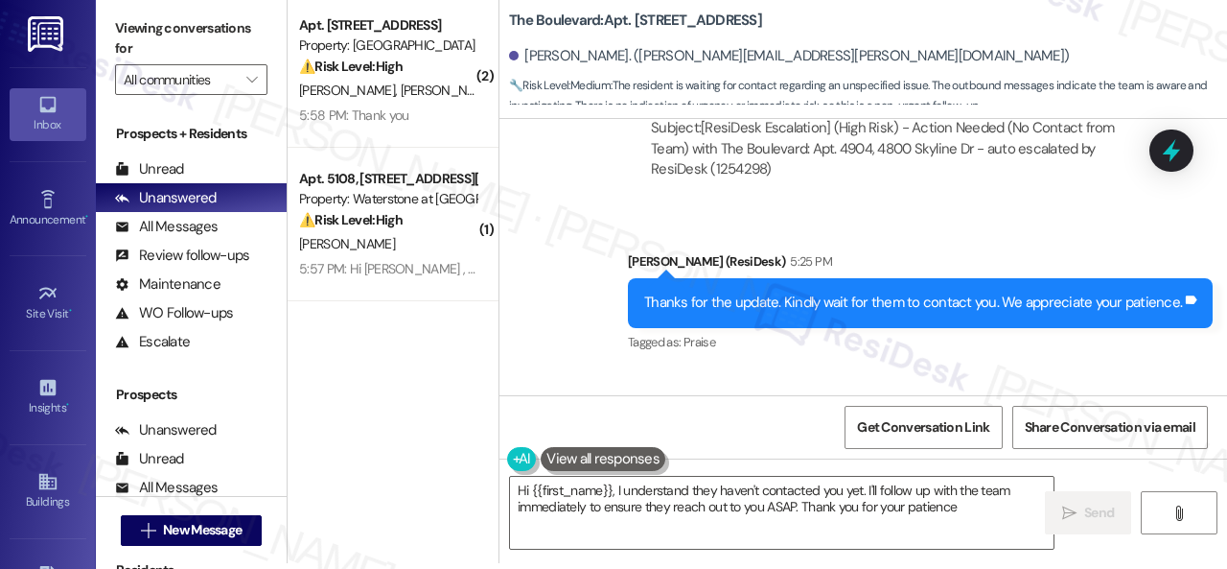
type textarea "Hi {{first_name}}, I understand they haven't contacted you yet. I'll follow up …"
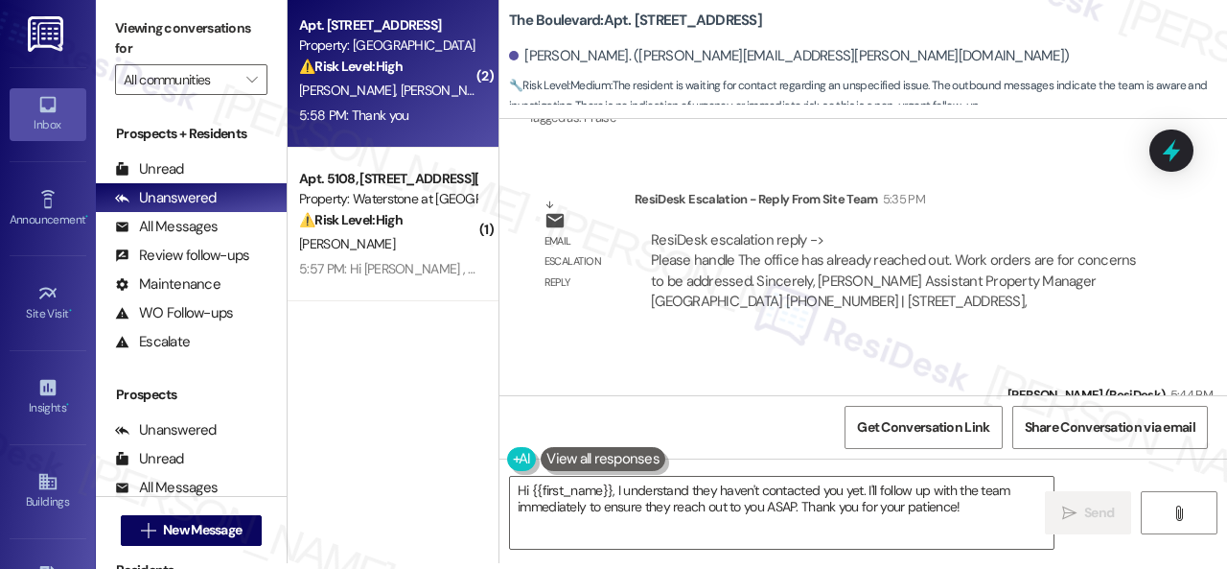
scroll to position [26936, 0]
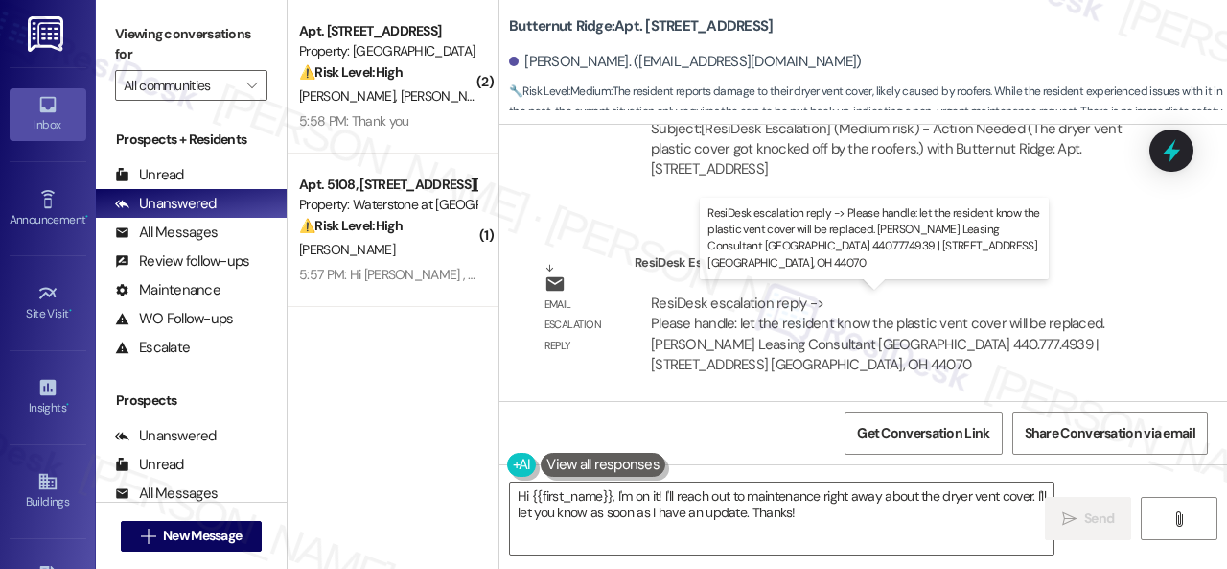
scroll to position [6, 0]
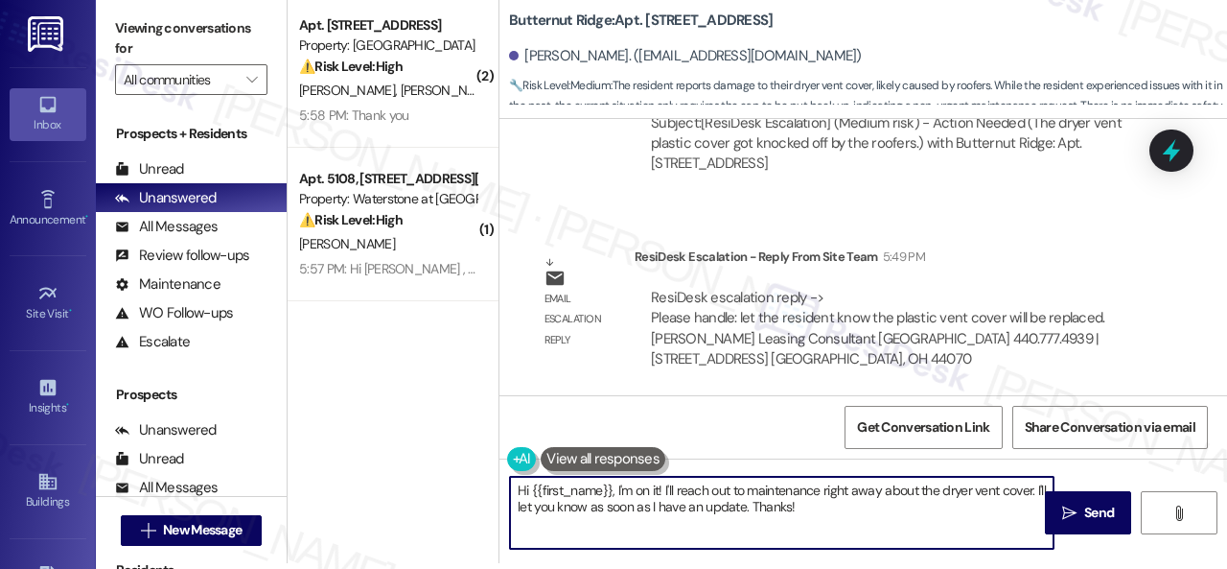
drag, startPoint x: 617, startPoint y: 490, endPoint x: 843, endPoint y: 504, distance: 226.8
click at [843, 504] on textarea "Hi {{first_name}}, I'm on it! I'll reach out to maintenance right away about th…" at bounding box center [782, 513] width 544 height 72
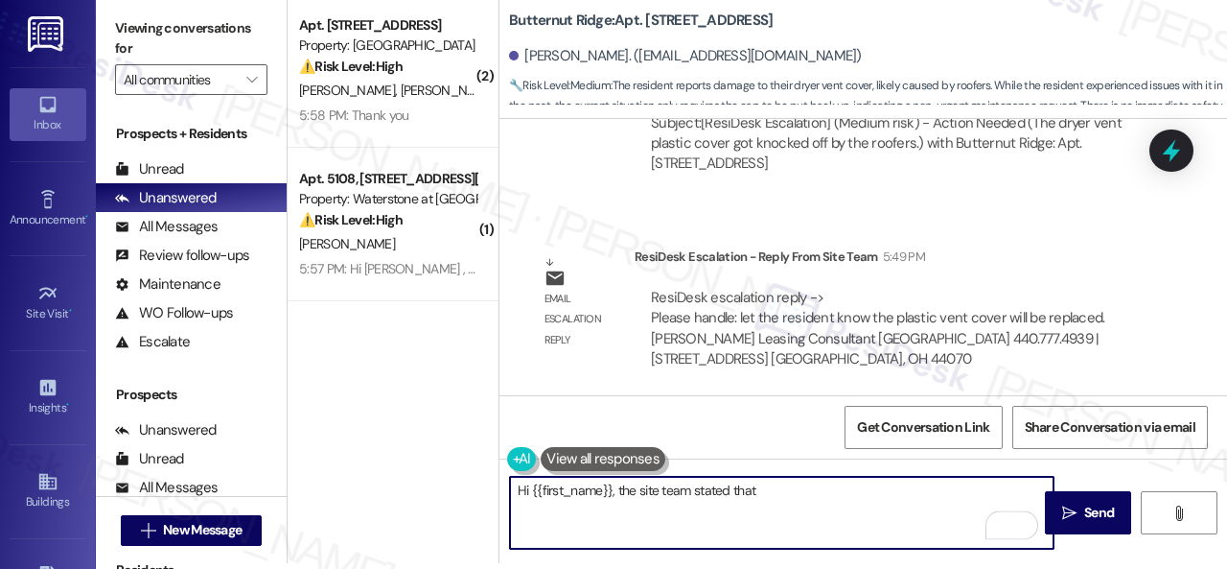
paste textarea "the plastic vent cover will be replaced."
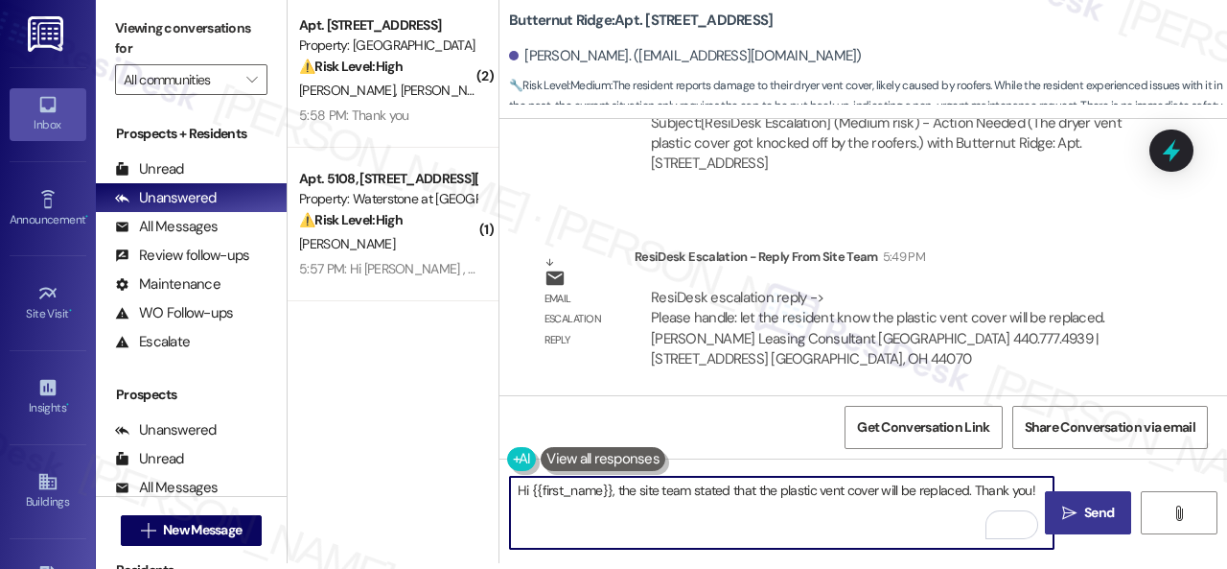
type textarea "Hi {{first_name}}, the site team stated that the plastic vent cover will be rep…"
click at [1085, 510] on span "Send" at bounding box center [1100, 512] width 30 height 20
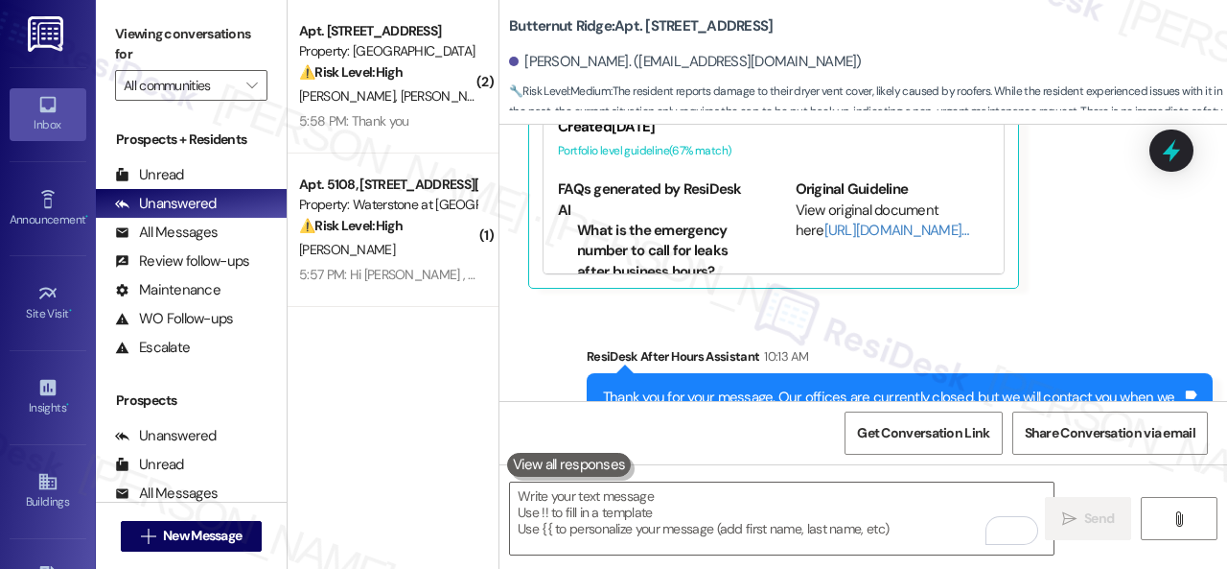
scroll to position [10716, 0]
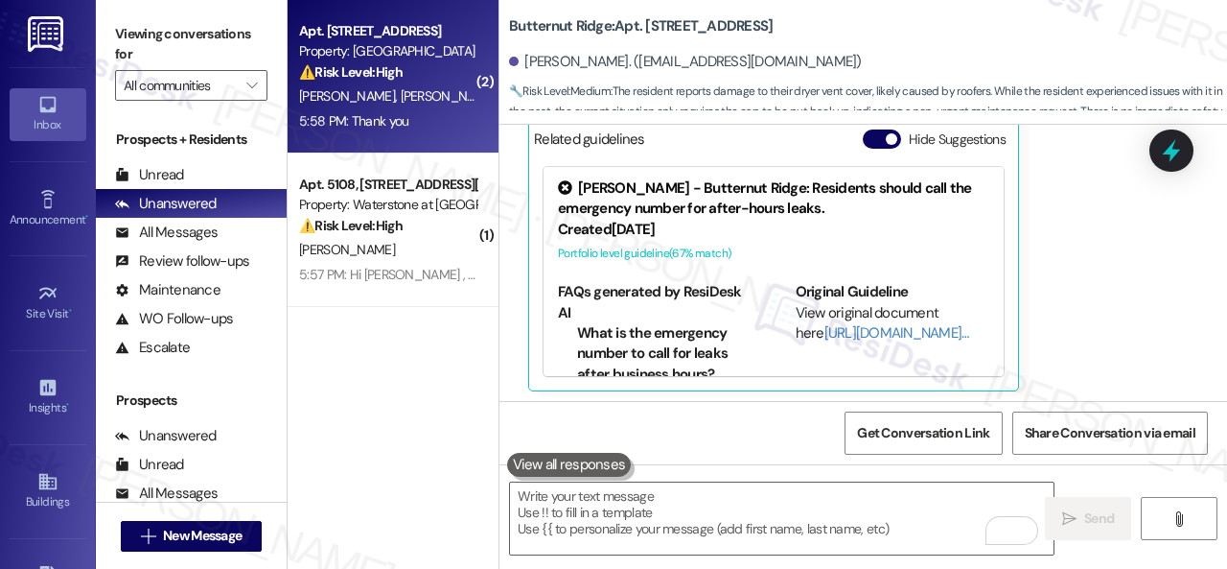
click at [424, 116] on div "5:58 PM: Thank you 5:58 PM: Thank you" at bounding box center [387, 121] width 181 height 24
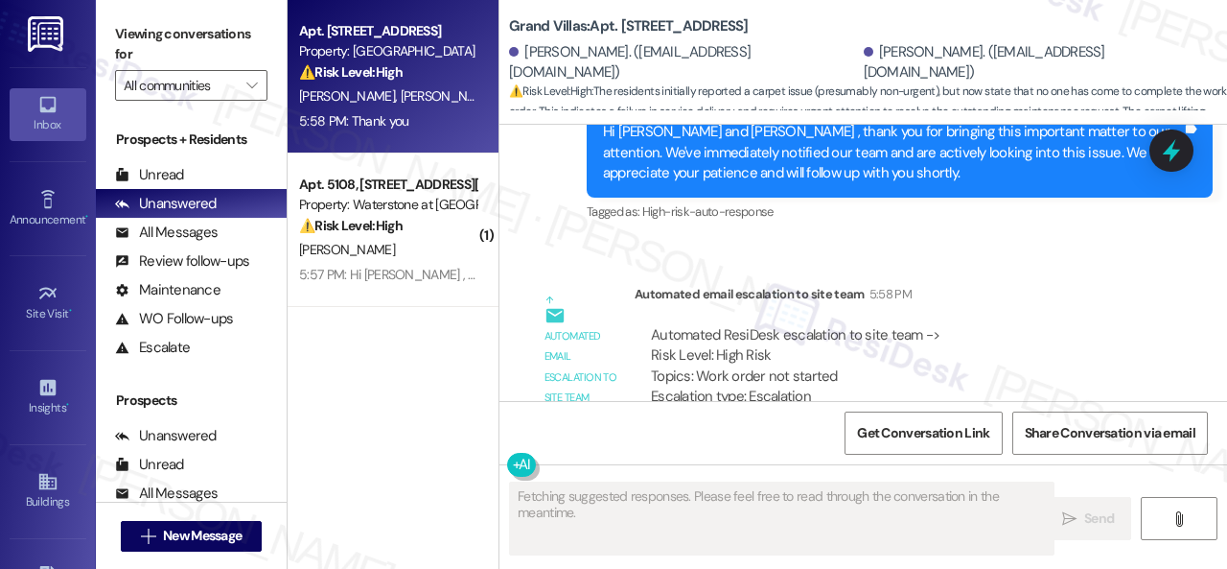
scroll to position [895, 0]
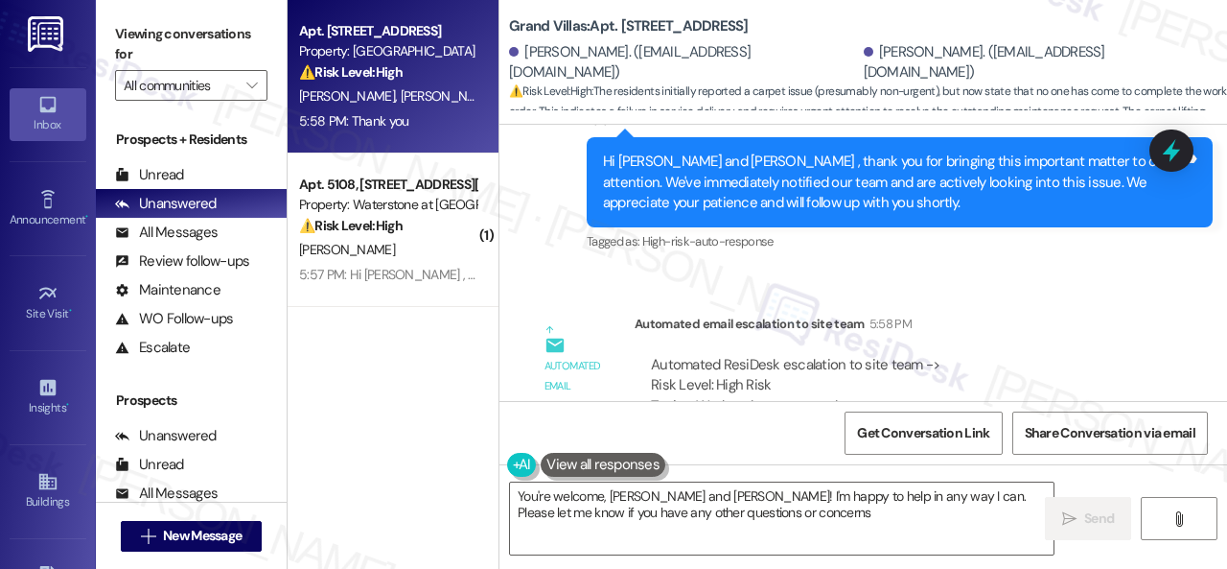
type textarea "You're welcome, Erika and Magdiel! I'm happy to help in any way I can. Please l…"
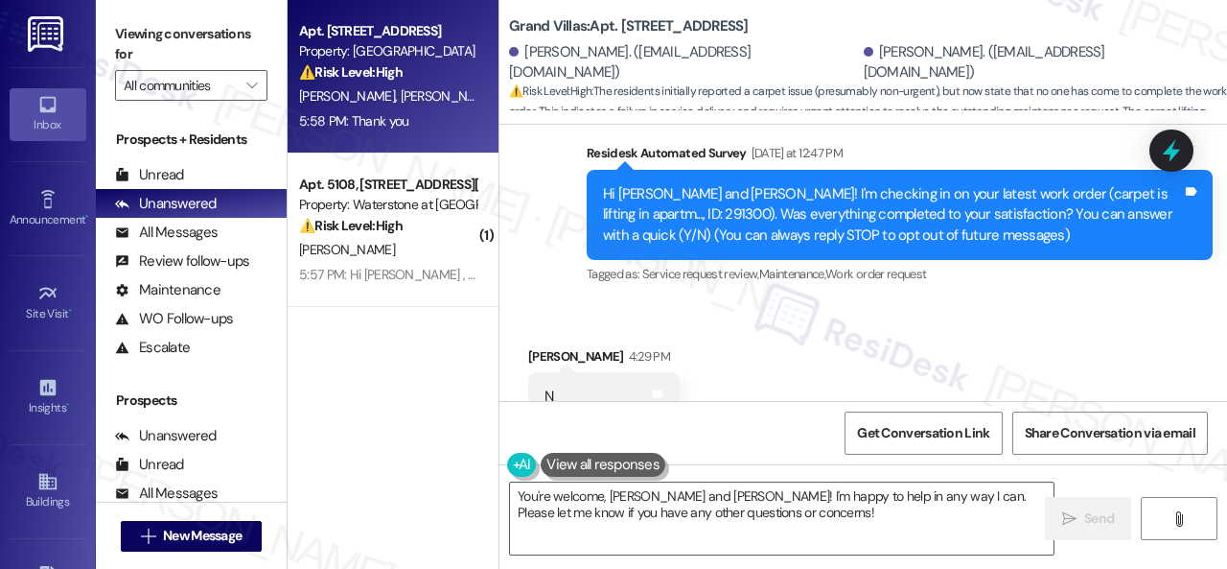
scroll to position [128, 0]
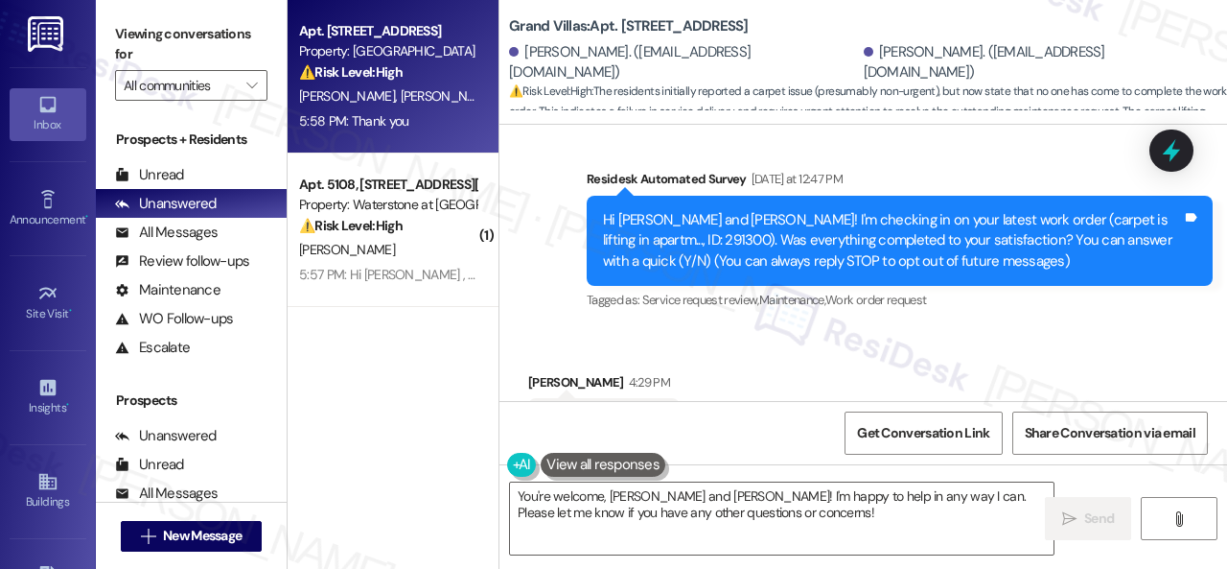
click at [633, 236] on div "Hi Erika and Magdiel! I'm checking in on your latest work order (carpet is lift…" at bounding box center [892, 240] width 579 height 61
copy div "291300"
click at [768, 319] on div "Survey, sent via SMS Residesk Automated Survey Yesterday at 12:47 PM Hi Erika a…" at bounding box center [899, 241] width 655 height 175
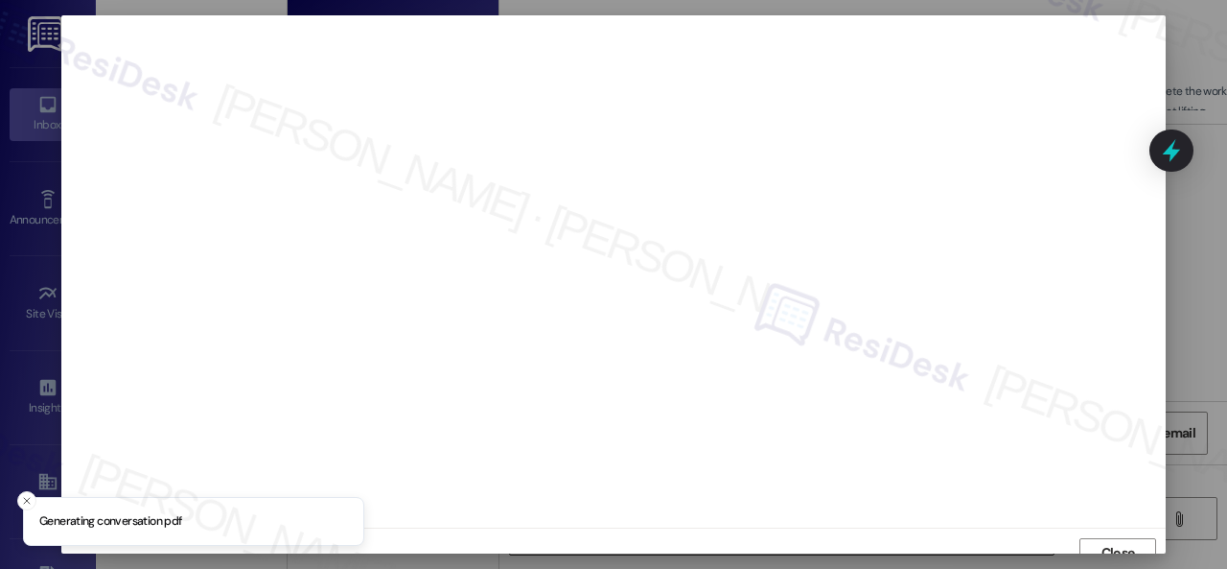
scroll to position [14, 0]
click at [1090, 533] on button "Close" at bounding box center [1118, 539] width 77 height 31
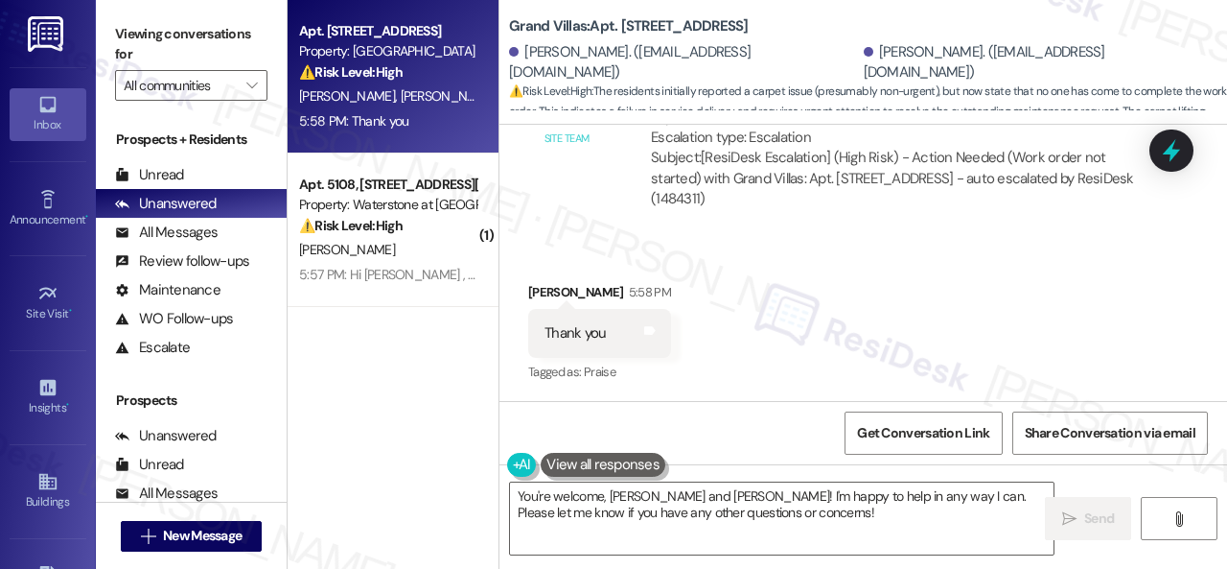
click at [905, 283] on div "Received via SMS Erika Gonzalez 5:58 PM Thank you Tags and notes Tagged as: Pra…" at bounding box center [864, 320] width 728 height 162
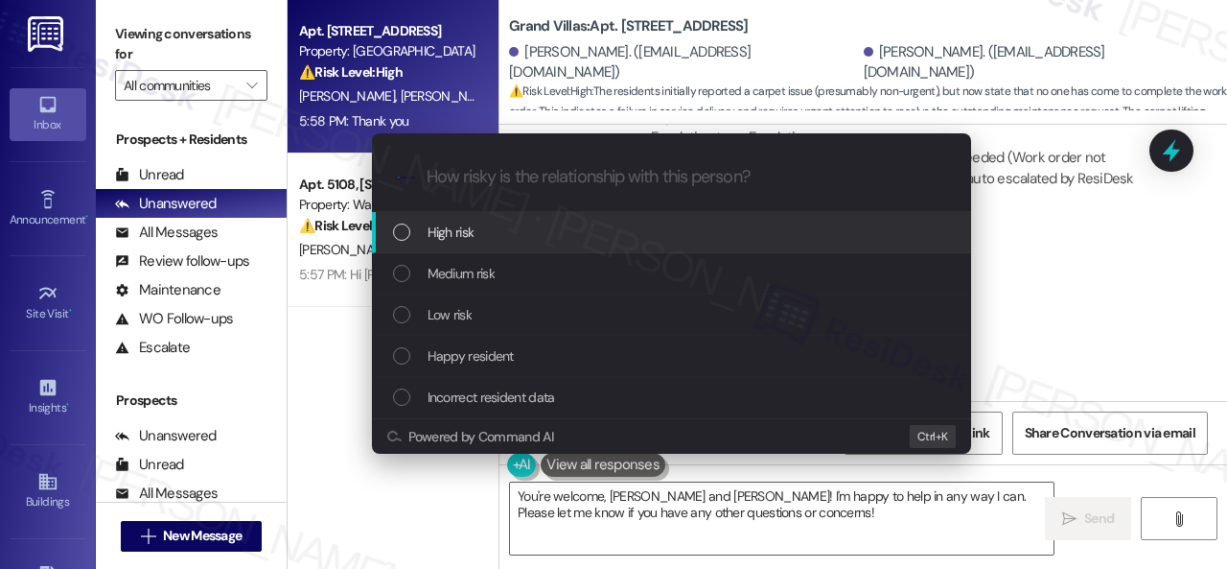
click at [433, 231] on span "High risk" at bounding box center [451, 232] width 47 height 21
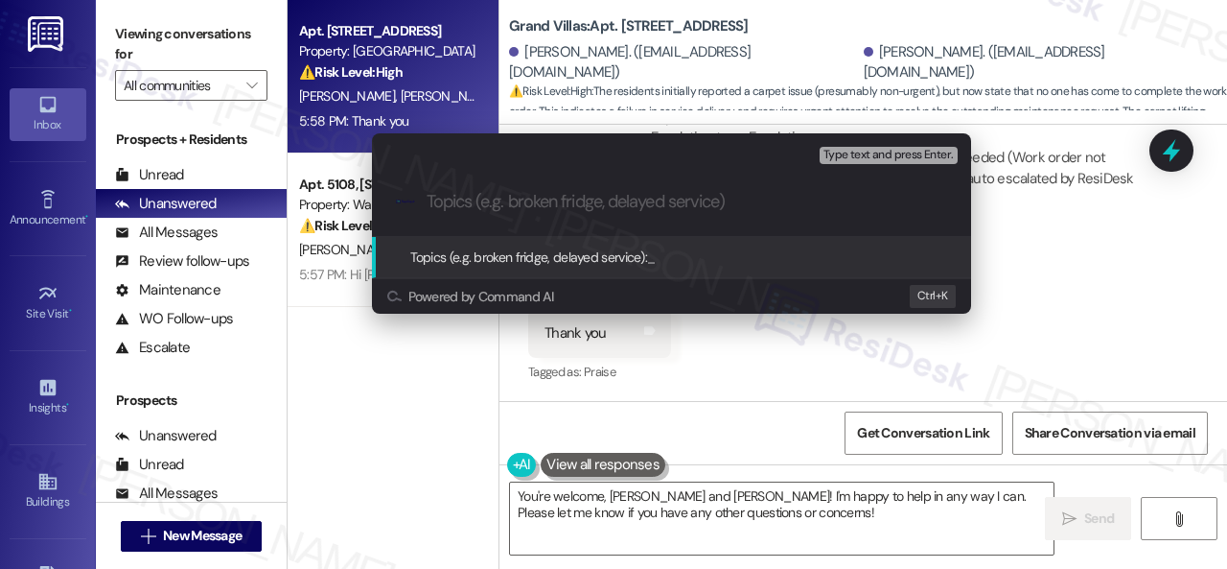
paste input "Follow-up on the closed work order 291300"
type input "Follow-up on the closed work order 291300"
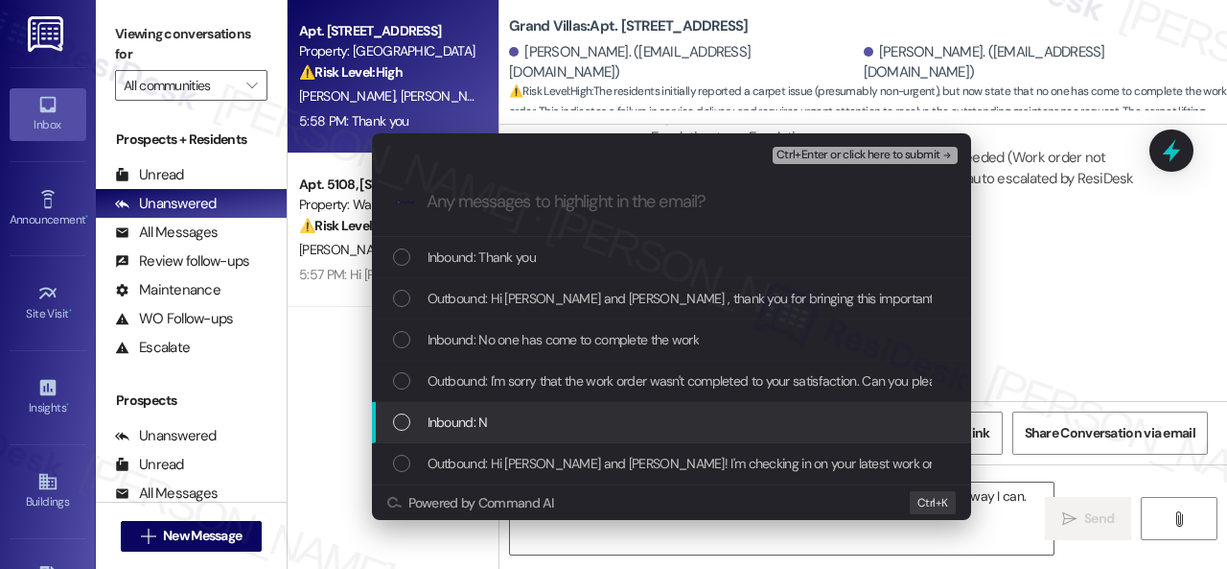
click at [462, 427] on span "Inbound: N" at bounding box center [458, 421] width 60 height 21
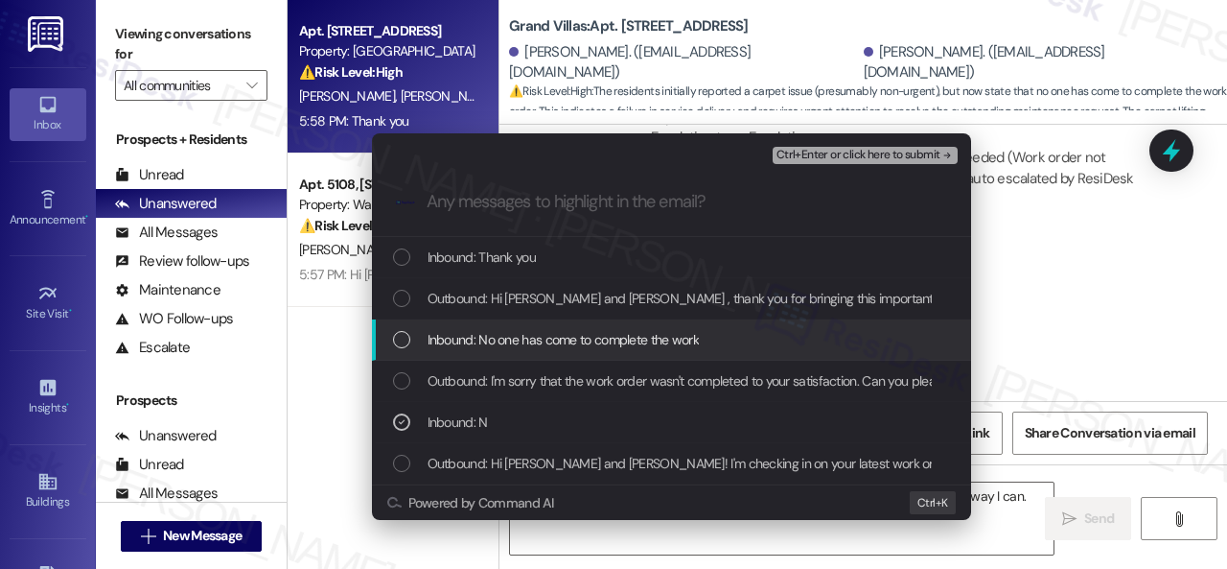
click at [502, 341] on span "Inbound: No one has come to complete the work" at bounding box center [564, 339] width 272 height 21
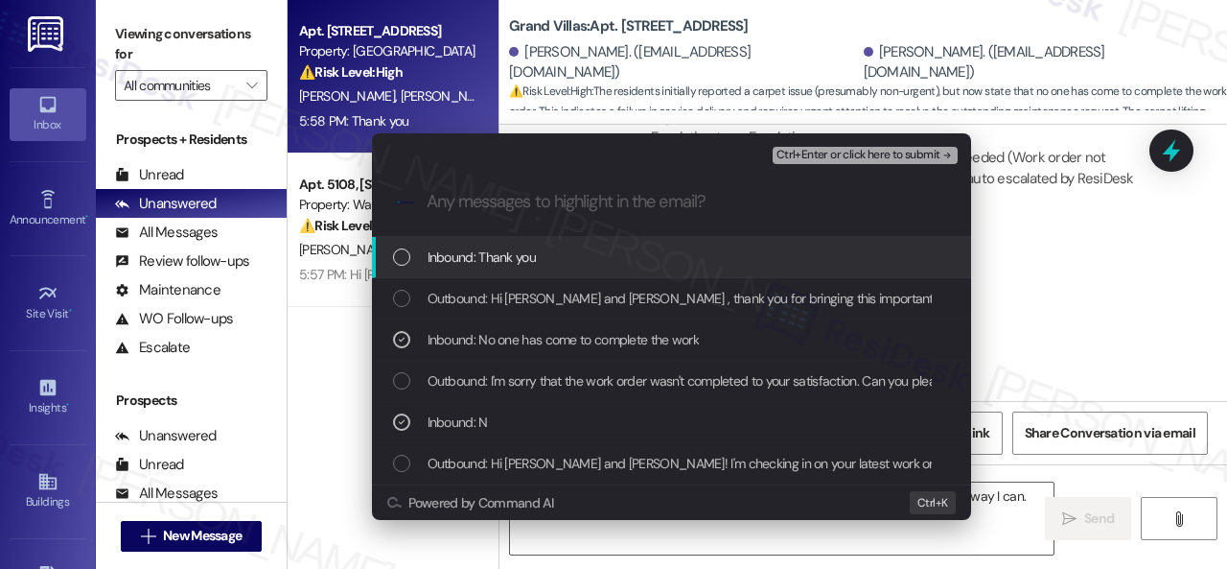
click at [819, 156] on span "Ctrl+Enter or click here to submit" at bounding box center [859, 155] width 164 height 13
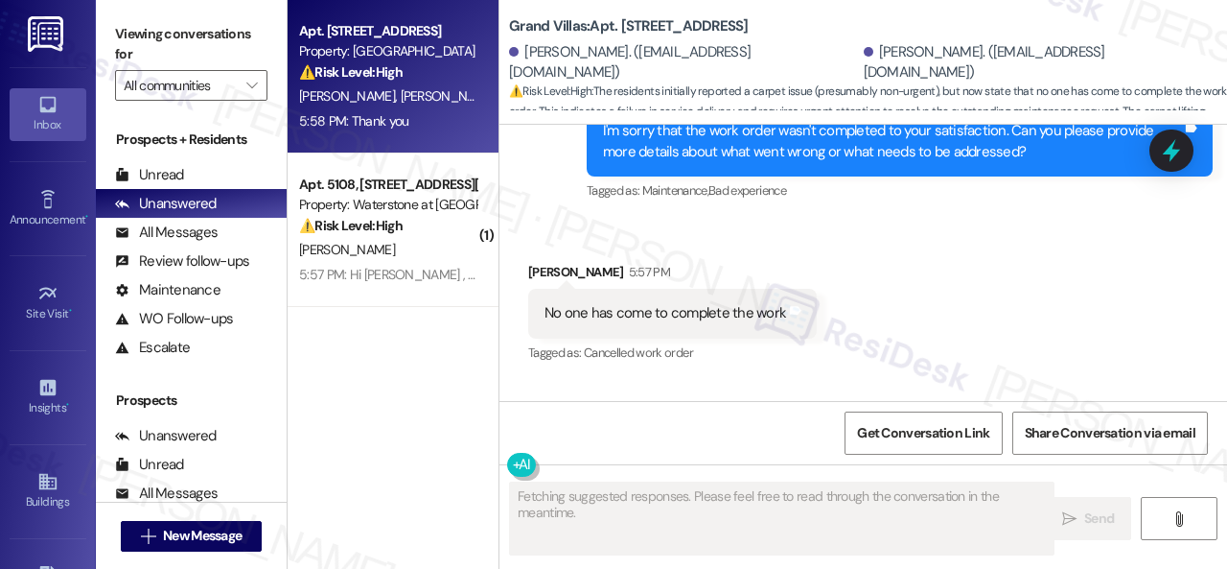
scroll to position [511, 0]
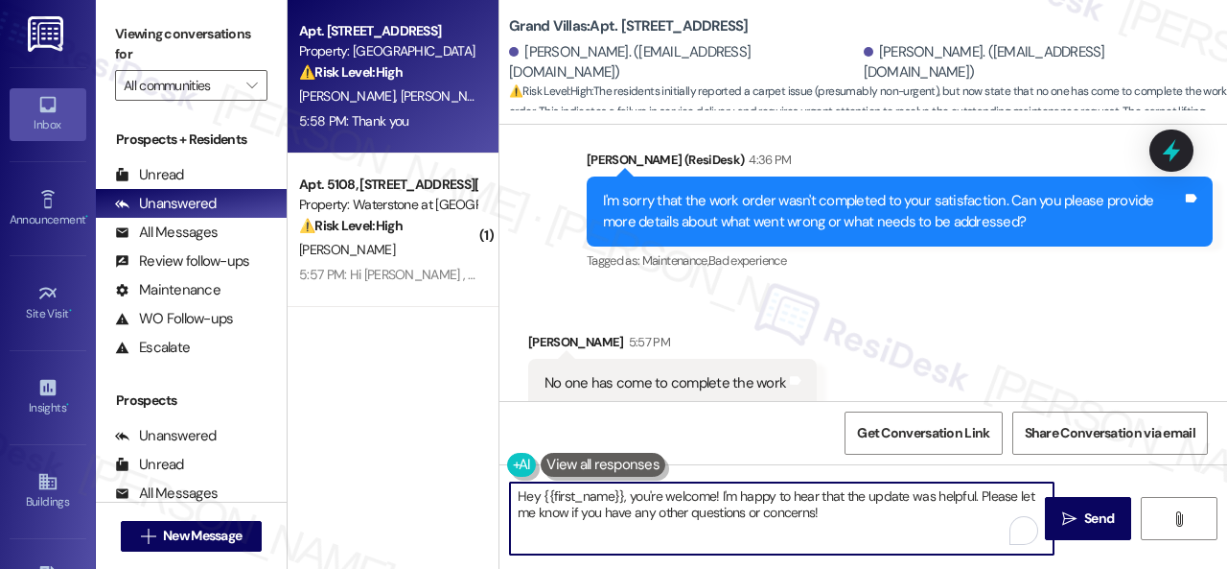
drag, startPoint x: 845, startPoint y: 508, endPoint x: 435, endPoint y: 485, distance: 410.1
click at [435, 485] on div "Apt. 2407, 1550 Katy Gap Rd Property: Grand Villas ⚠️ Risk Level: High The resi…" at bounding box center [758, 284] width 940 height 569
paste textarea "I'm sorry to hear the issue hasn't been resolved yet. We apologize for the dela…"
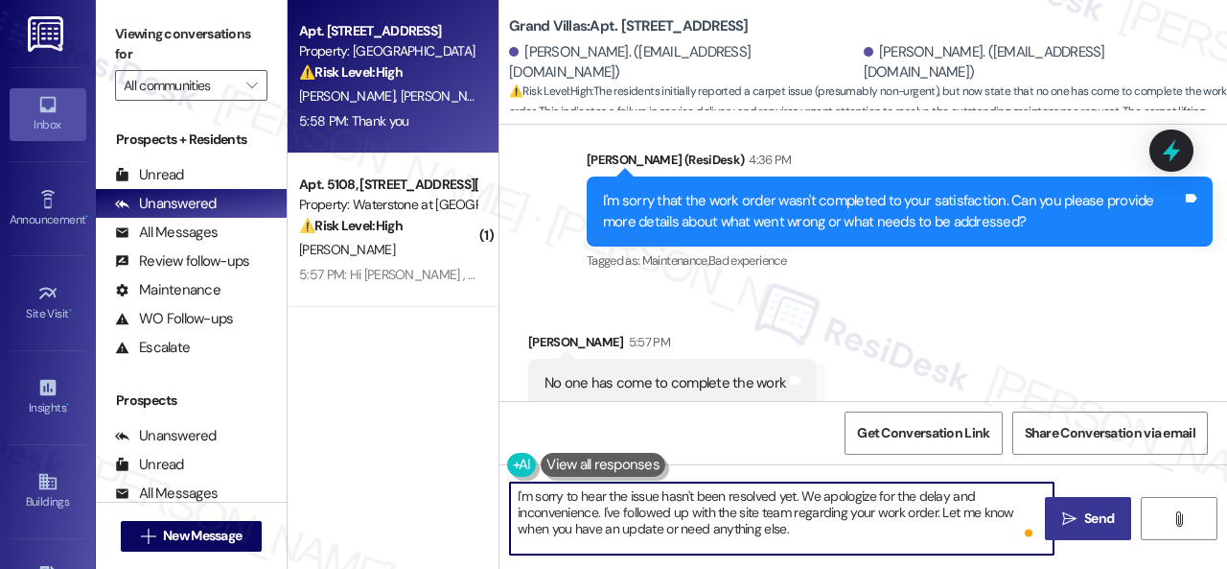
type textarea "I'm sorry to hear the issue hasn't been resolved yet. We apologize for the dela…"
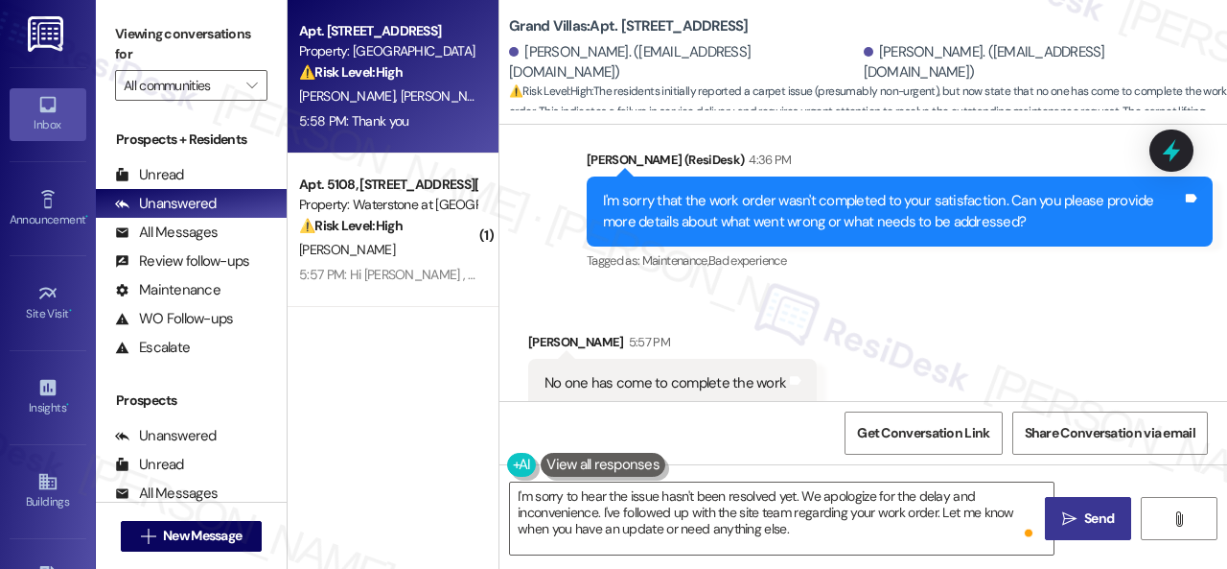
click at [1086, 520] on span "Send" at bounding box center [1100, 518] width 30 height 20
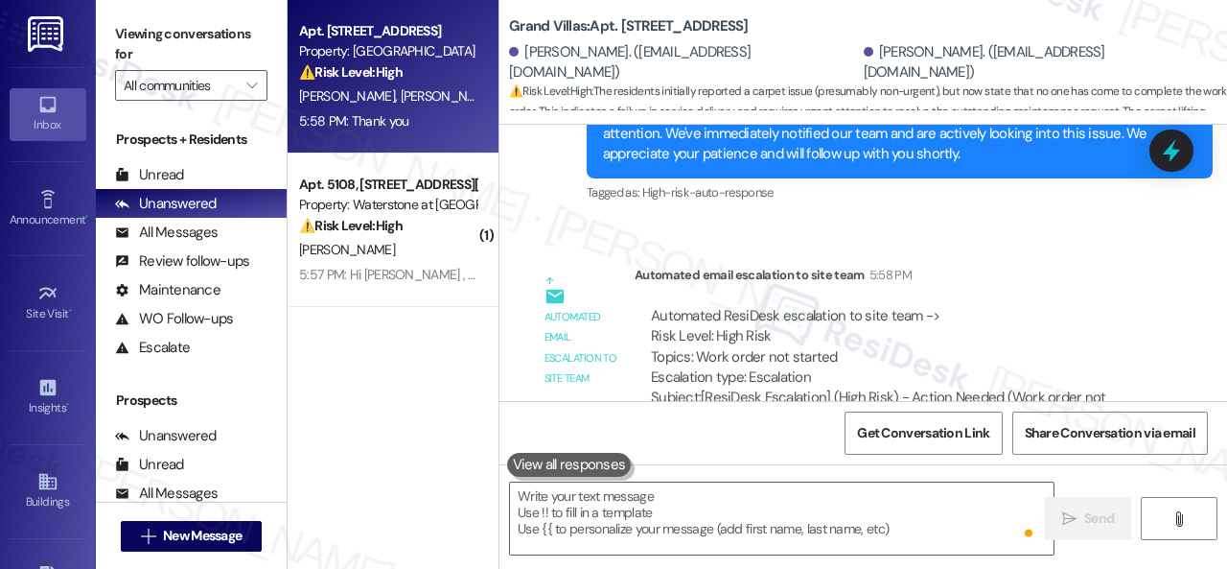
scroll to position [1182, 0]
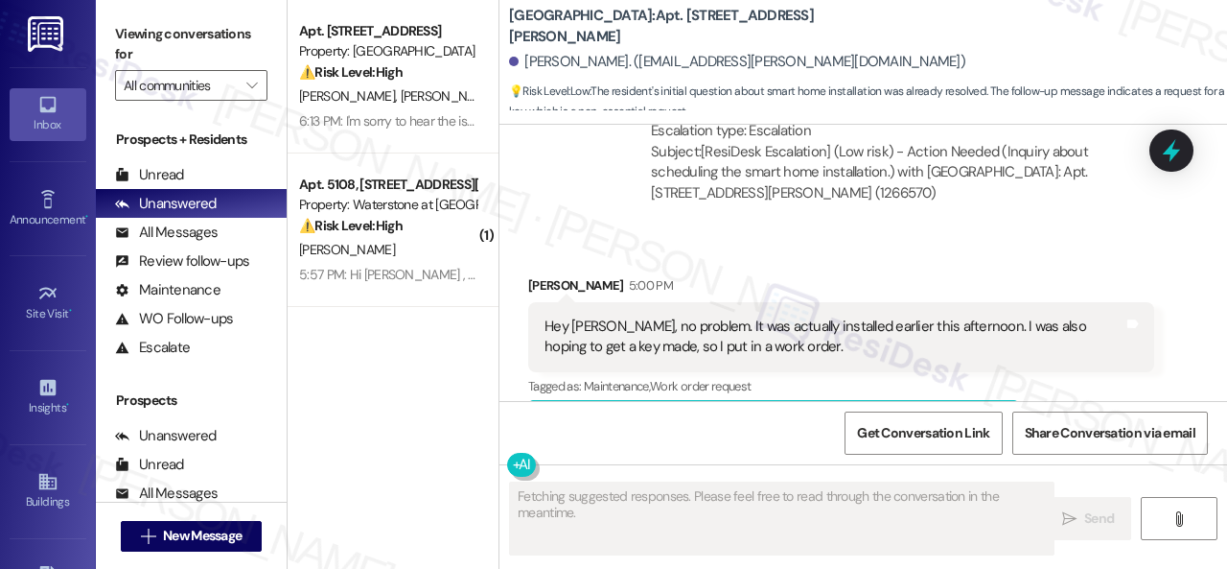
scroll to position [3754, 0]
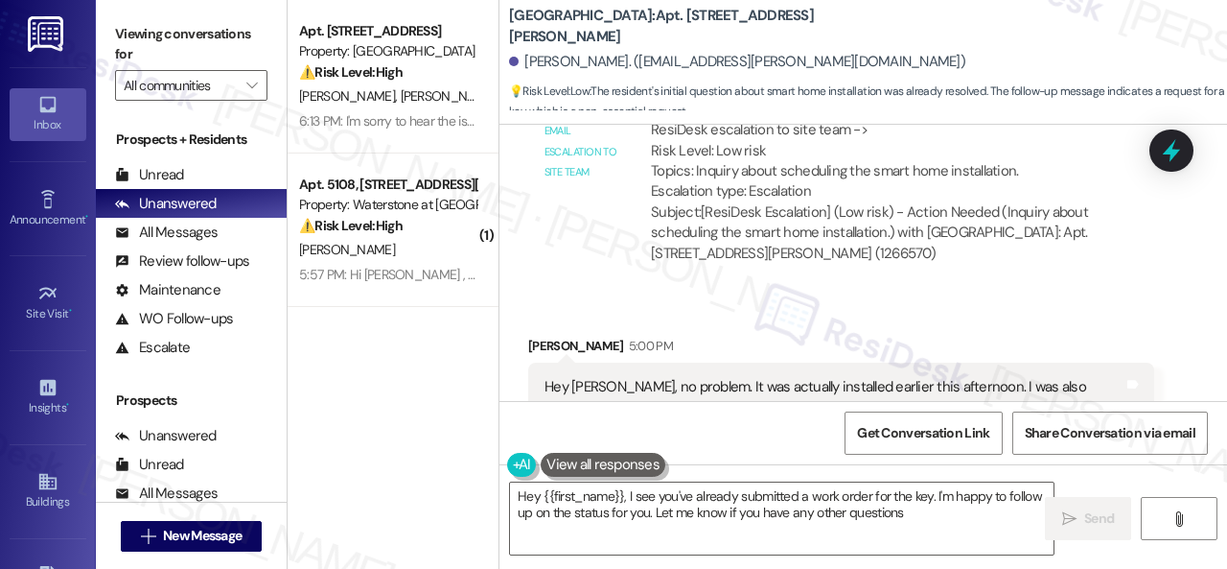
type textarea "Hey {{first_name}}, I see you've already submitted a work order for the key. I'…"
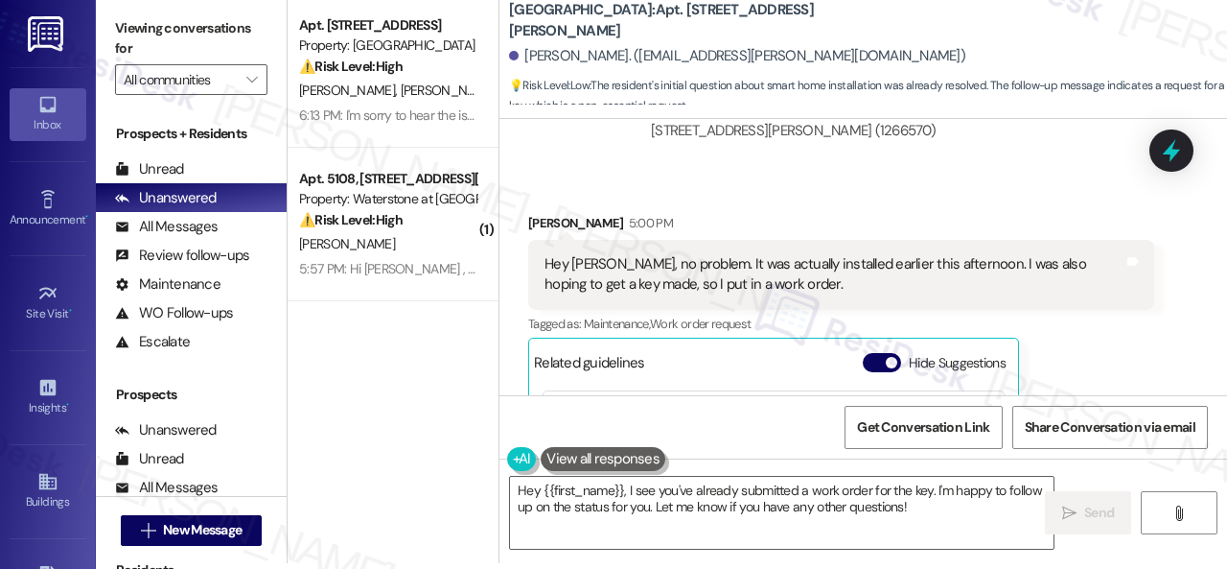
scroll to position [3845, 0]
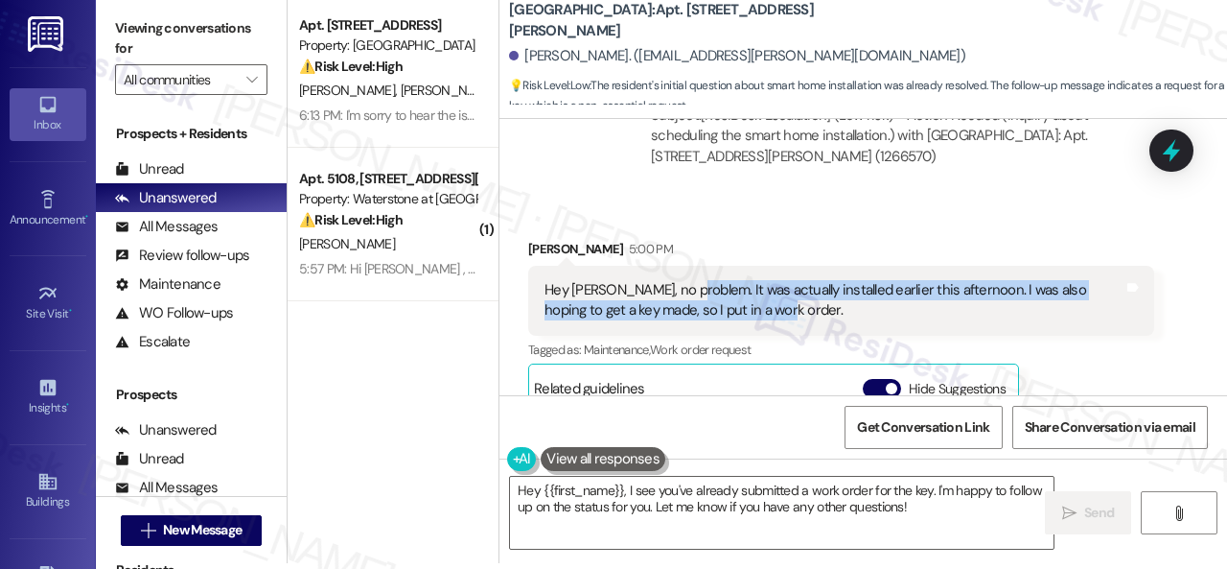
drag, startPoint x: 683, startPoint y: 222, endPoint x: 749, endPoint y: 246, distance: 70.7
click at [749, 280] on div "Hey Sarah, no problem. It was actually installed earlier this afternoon. I was …" at bounding box center [834, 300] width 579 height 41
copy div "It was actually installed earlier this afternoon. I was also hoping to get a ke…"
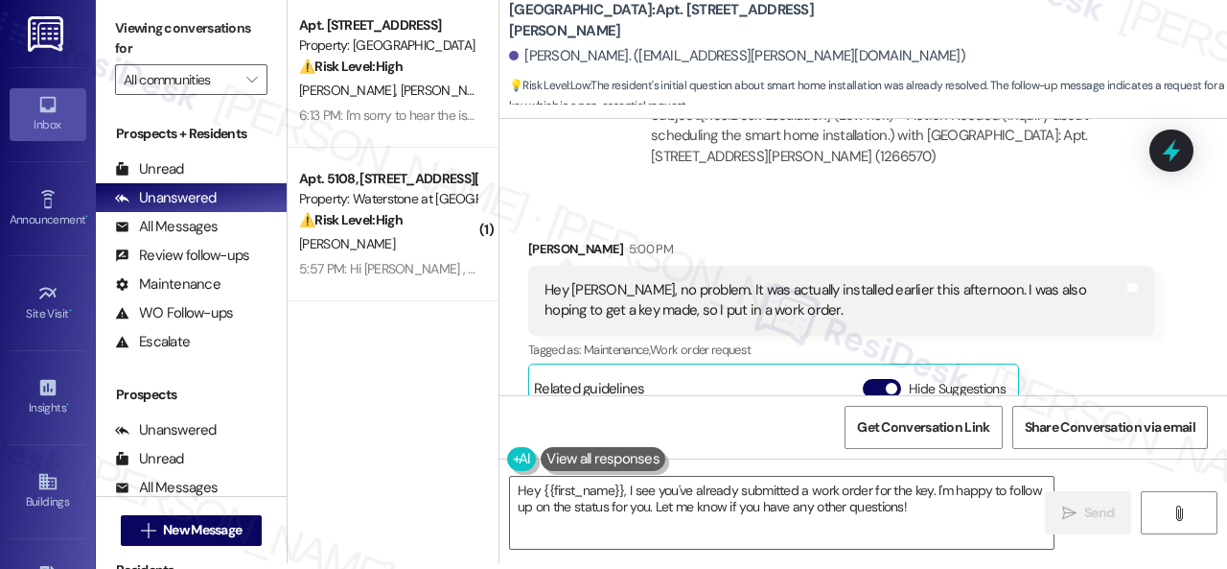
click at [1088, 320] on div "Kyle Newport 5:00 PM Hey Sarah, no problem. It was actually installed earlier t…" at bounding box center [841, 440] width 626 height 402
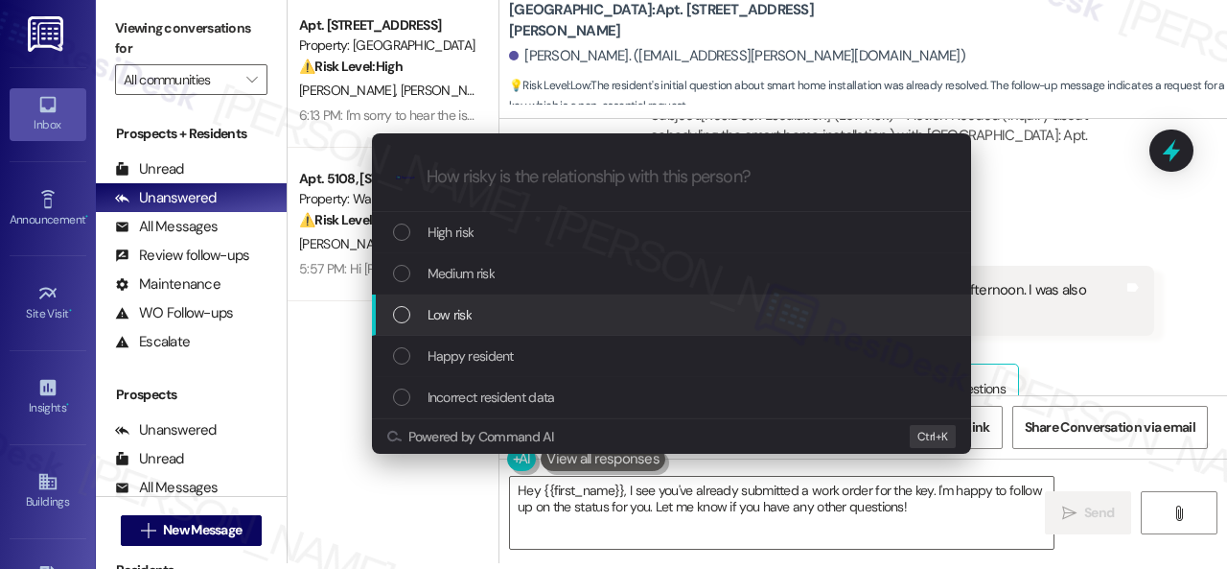
drag, startPoint x: 1103, startPoint y: 322, endPoint x: 1063, endPoint y: 312, distance: 41.6
click at [1099, 322] on div "Escalate Conversation How risky is the relationship with this person? Topics (e…" at bounding box center [613, 284] width 1227 height 569
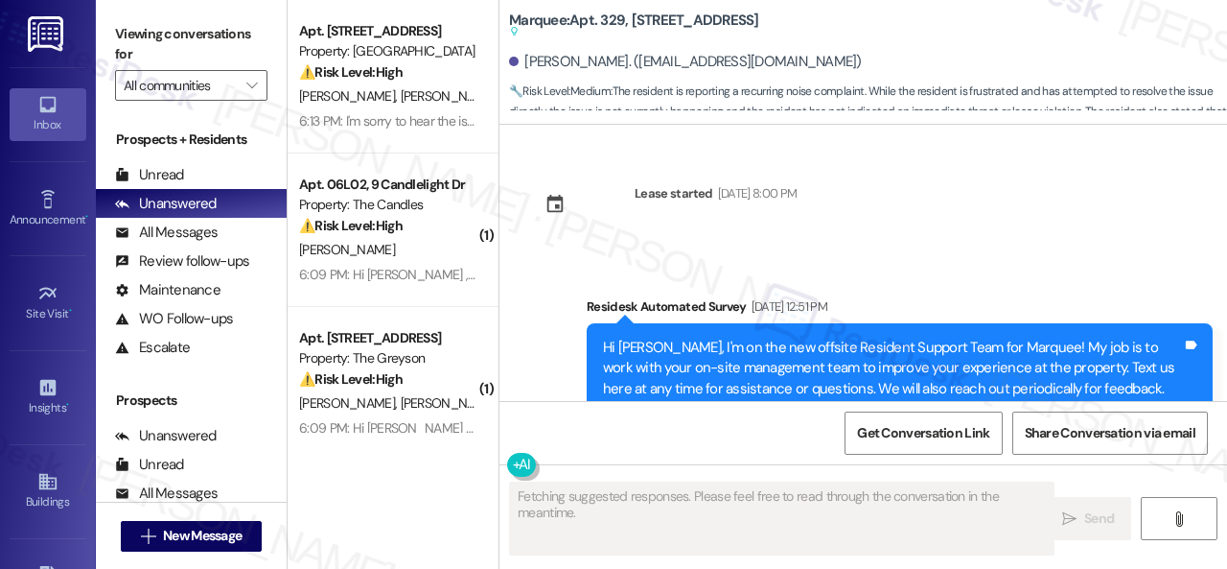
scroll to position [15182, 0]
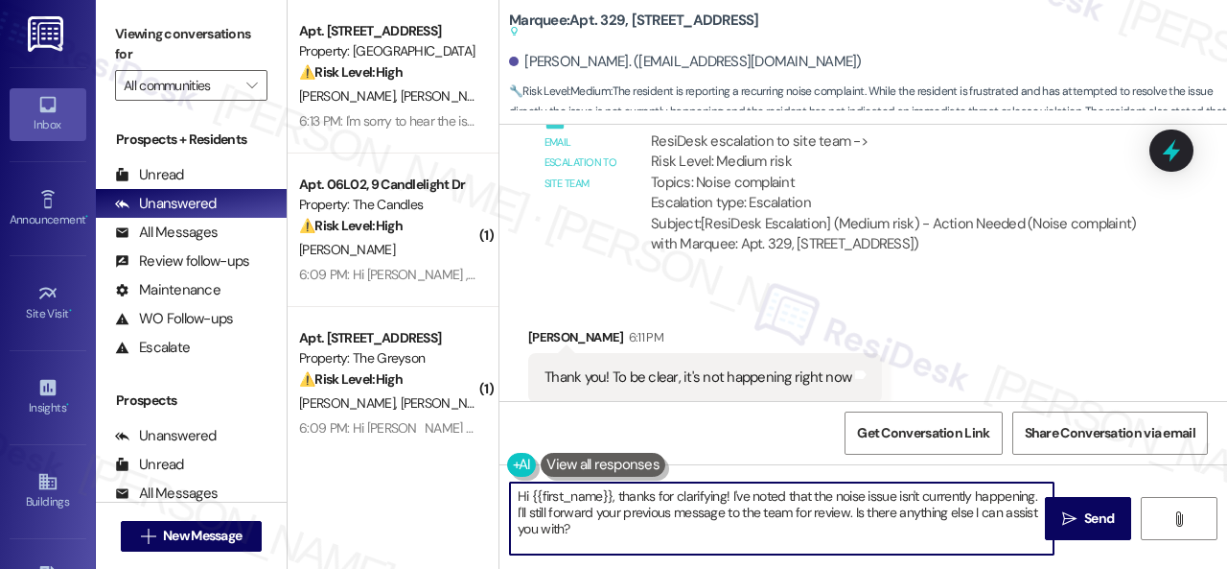
drag, startPoint x: 618, startPoint y: 498, endPoint x: 655, endPoint y: 550, distance: 64.7
click at [655, 550] on textarea "Hi {{first_name}}, thanks for clarifying! I've noted that the noise issue isn't…" at bounding box center [782, 518] width 544 height 72
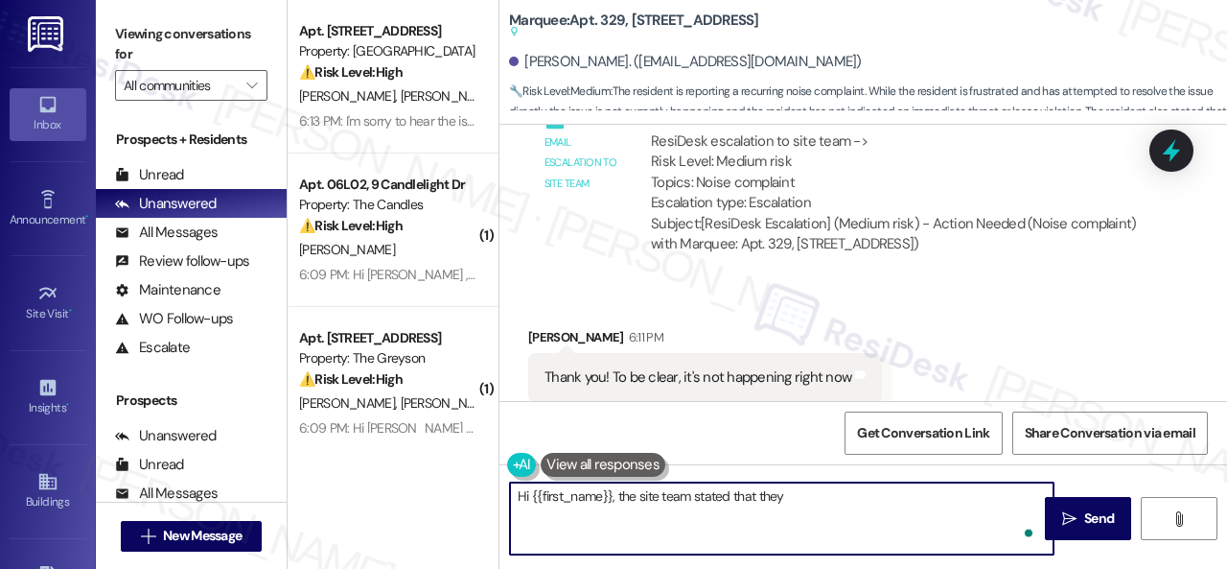
paste textarea "will remind unit 327 of quiet hours and ask security to pay attention to that u…"
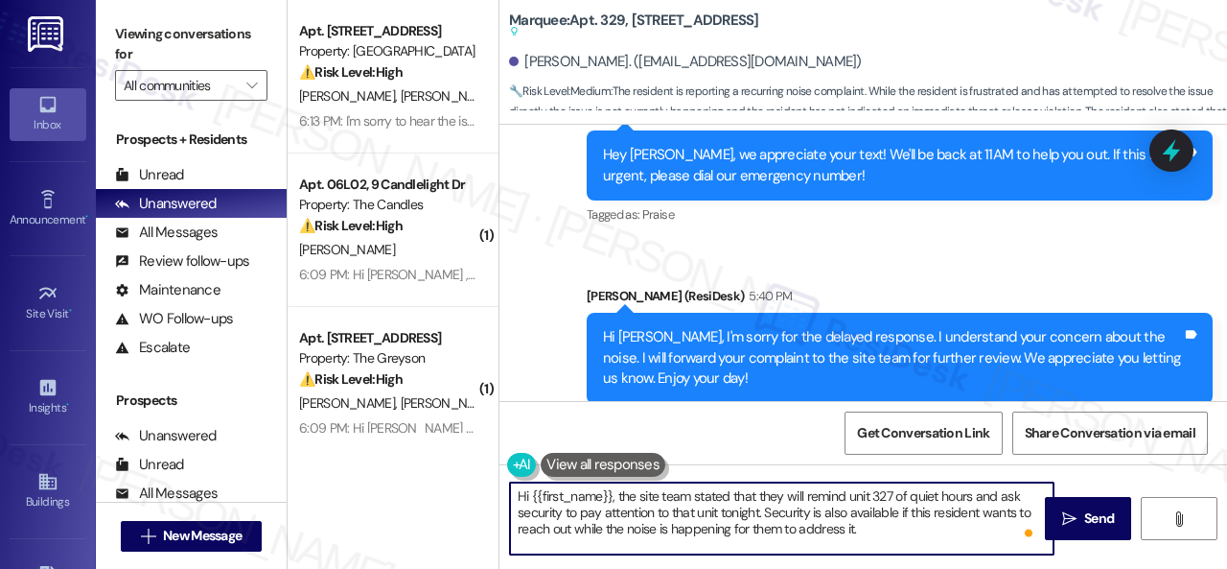
scroll to position [14798, 0]
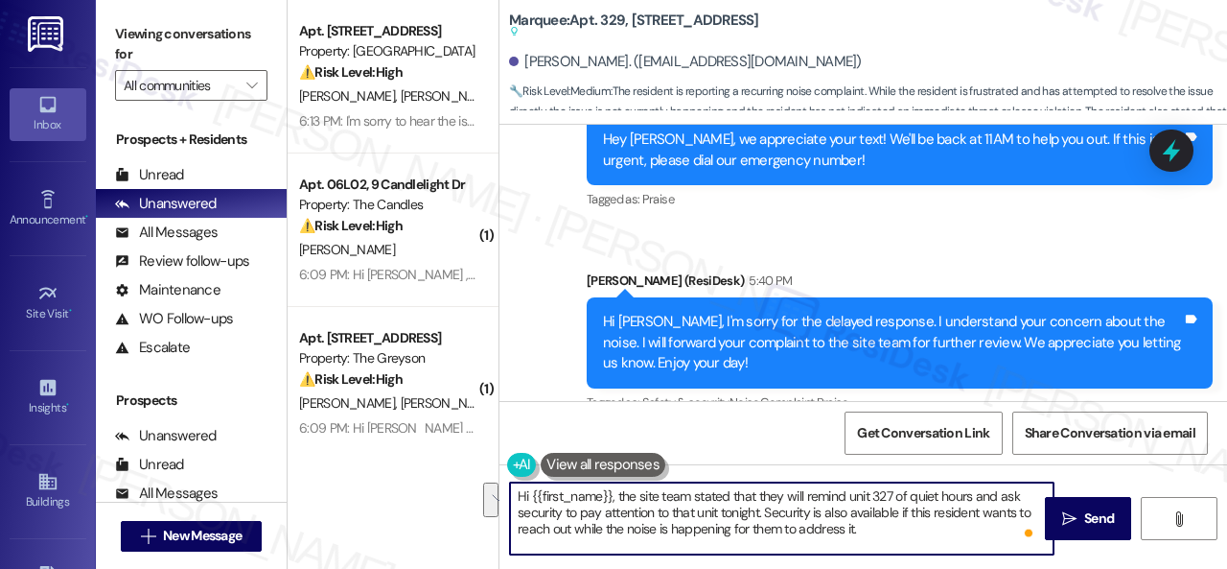
drag, startPoint x: 913, startPoint y: 503, endPoint x: 1019, endPoint y: 509, distance: 106.6
click at [1019, 509] on textarea "Hi {{first_name}}, the site team stated that they will remind unit 327 of quiet…" at bounding box center [782, 518] width 544 height 72
drag, startPoint x: 1019, startPoint y: 509, endPoint x: 926, endPoint y: 519, distance: 93.5
click at [926, 519] on textarea "Hi {{first_name}}, the site team stated that they will remind unit 327 of quiet…" at bounding box center [782, 518] width 544 height 72
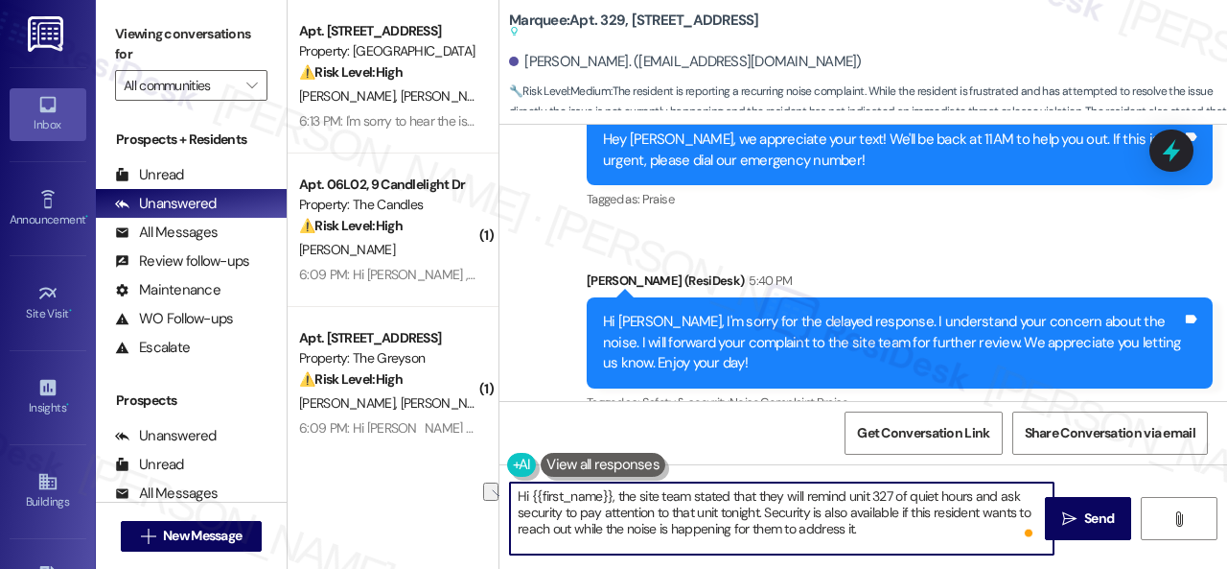
click at [934, 519] on textarea "Hi {{first_name}}, the site team stated that they will remind unit 327 of quiet…" at bounding box center [782, 518] width 544 height 72
drag, startPoint x: 1017, startPoint y: 509, endPoint x: 913, endPoint y: 516, distance: 104.7
click at [913, 516] on textarea "Hi {{first_name}}, the site team stated that they will remind unit 327 of quiet…" at bounding box center [782, 518] width 544 height 72
click at [834, 529] on textarea "Hi {{first_name}}, the site team stated that they will remind unit 327 of quiet…" at bounding box center [782, 518] width 544 height 72
type textarea "Hi {{first_name}}, the site team stated that they will remind unit 327 of quiet…"
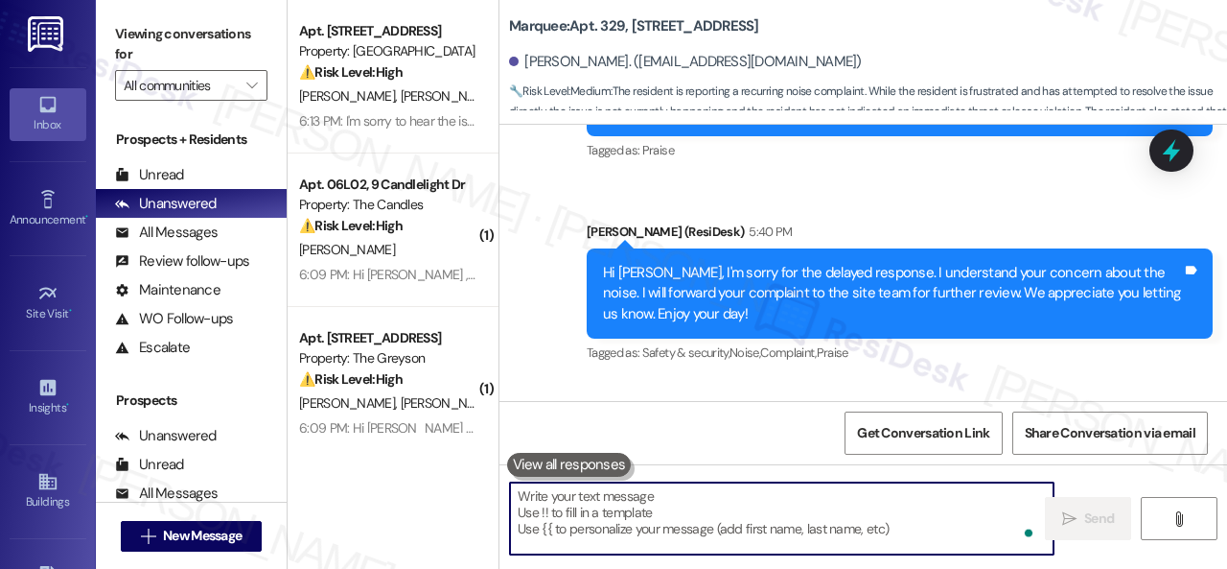
scroll to position [15133, 0]
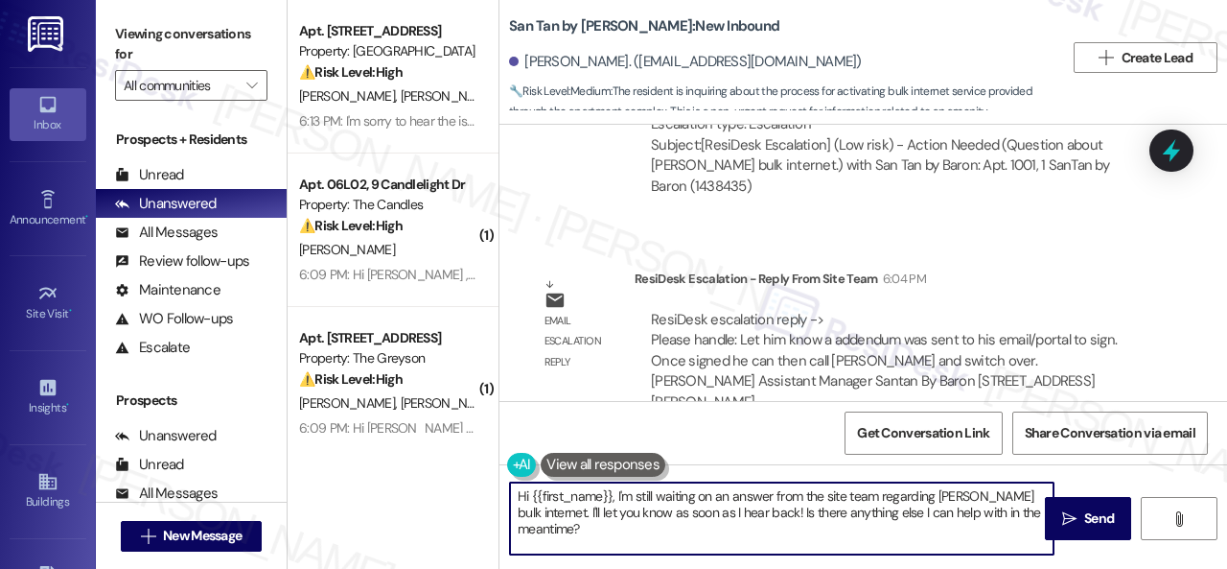
scroll to position [6, 0]
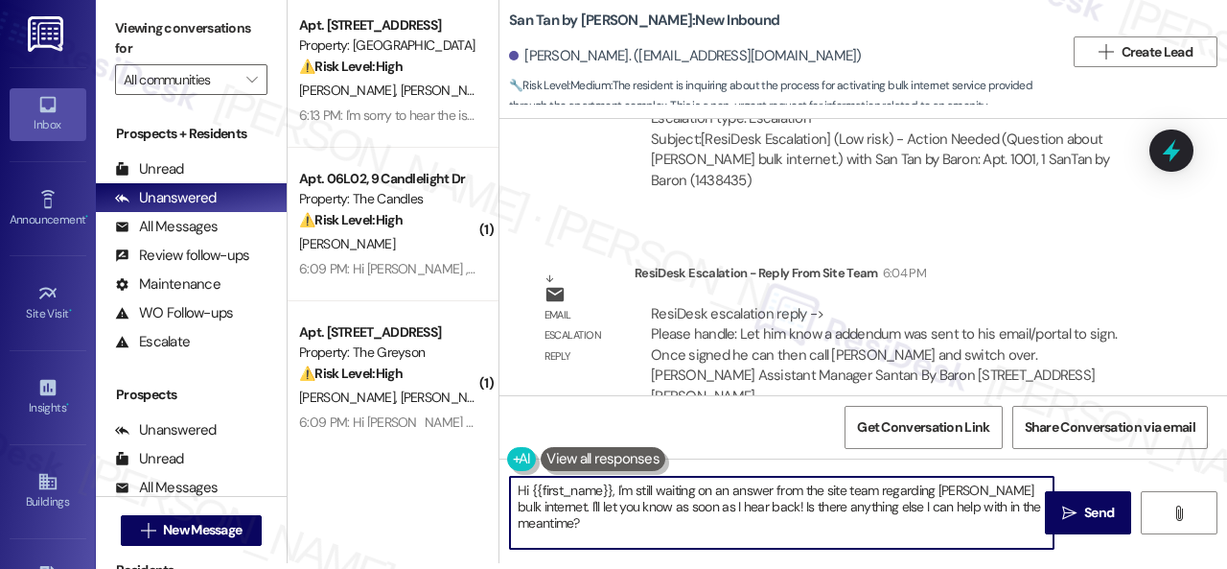
drag, startPoint x: 616, startPoint y: 492, endPoint x: 1090, endPoint y: 576, distance: 482.1
click at [1090, 568] on html "Inbox Go to Inbox Announcement • Send A Text Announcement Site Visit • Go to Si…" at bounding box center [613, 284] width 1227 height 569
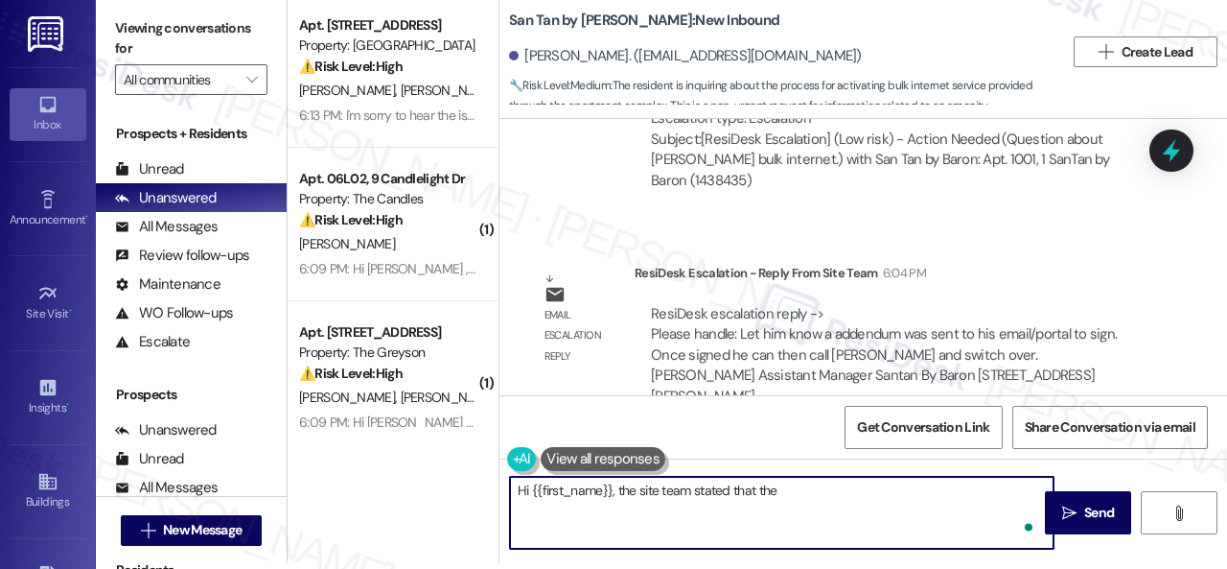
paste textarea "addendum was sent to his email/portal to sign. Once signed he can then call [PE…"
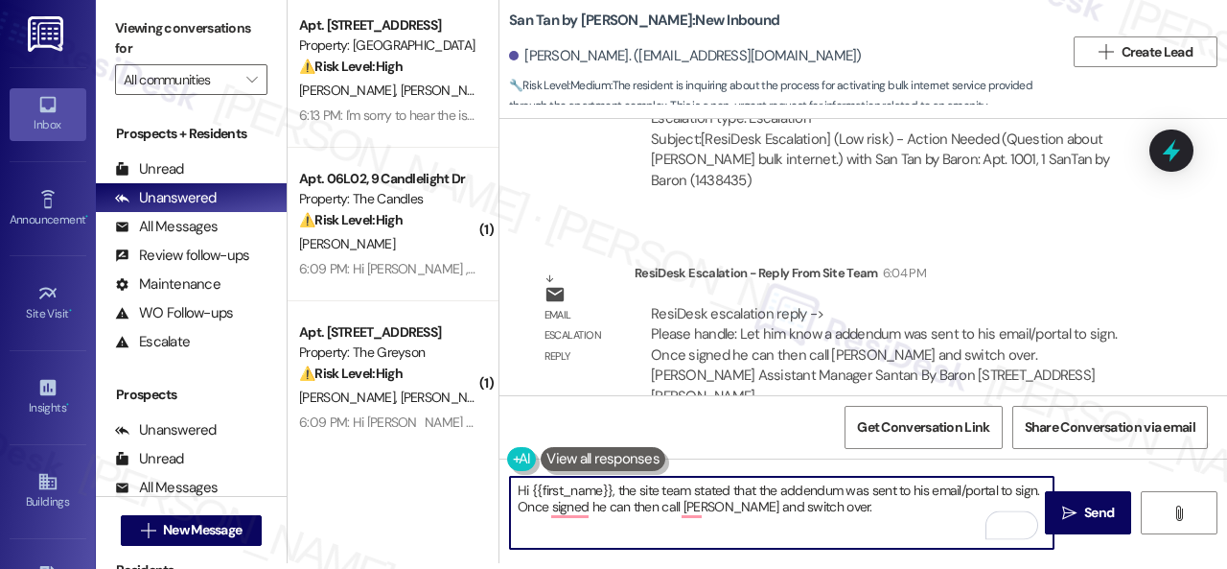
click at [918, 493] on textarea "Hi {{first_name}}, the site team stated that the addendum was sent to his email…" at bounding box center [782, 513] width 544 height 72
click at [624, 502] on textarea "Hi {{first_name}}, the site team stated that the addendum was sent to your emai…" at bounding box center [782, 513] width 544 height 72
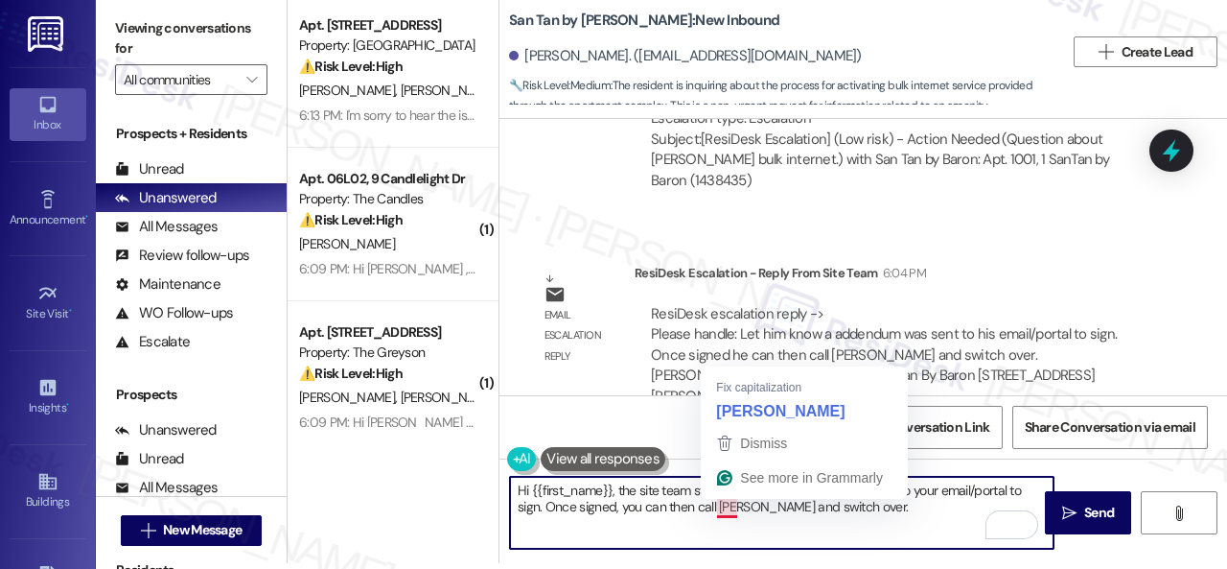
click at [719, 504] on textarea "Hi {{first_name}}, the site team stated that the addendum was sent to your emai…" at bounding box center [782, 513] width 544 height 72
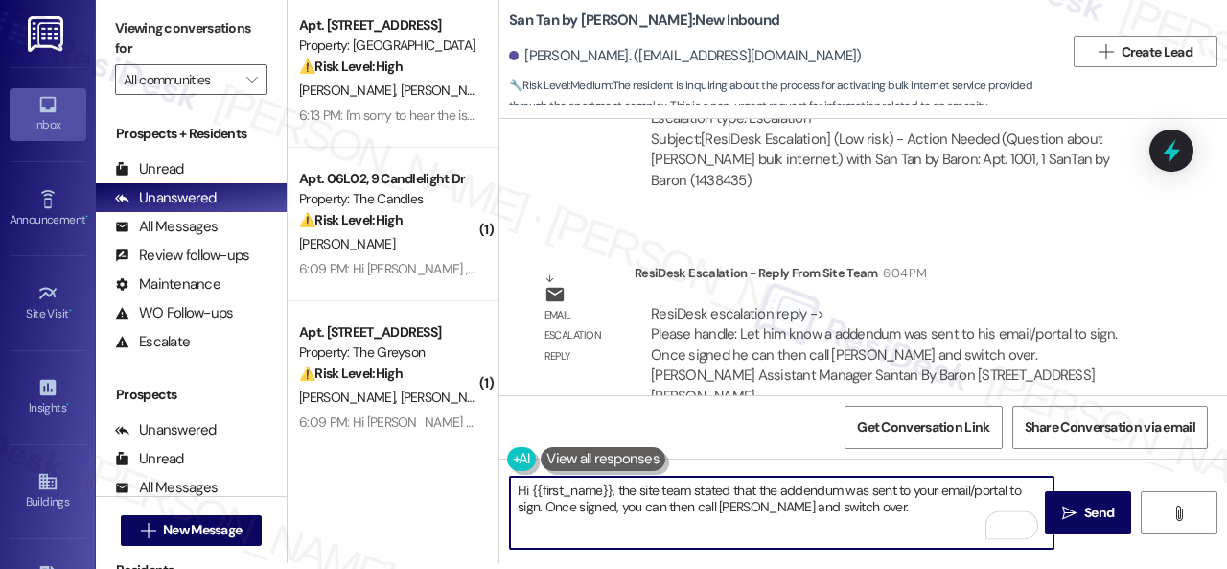
click at [847, 506] on textarea "Hi {{first_name}}, the site team stated that the addendum was sent to your emai…" at bounding box center [782, 513] width 544 height 72
type textarea "Hi {{first_name}}, the site team stated that the addendum was sent to your emai…"
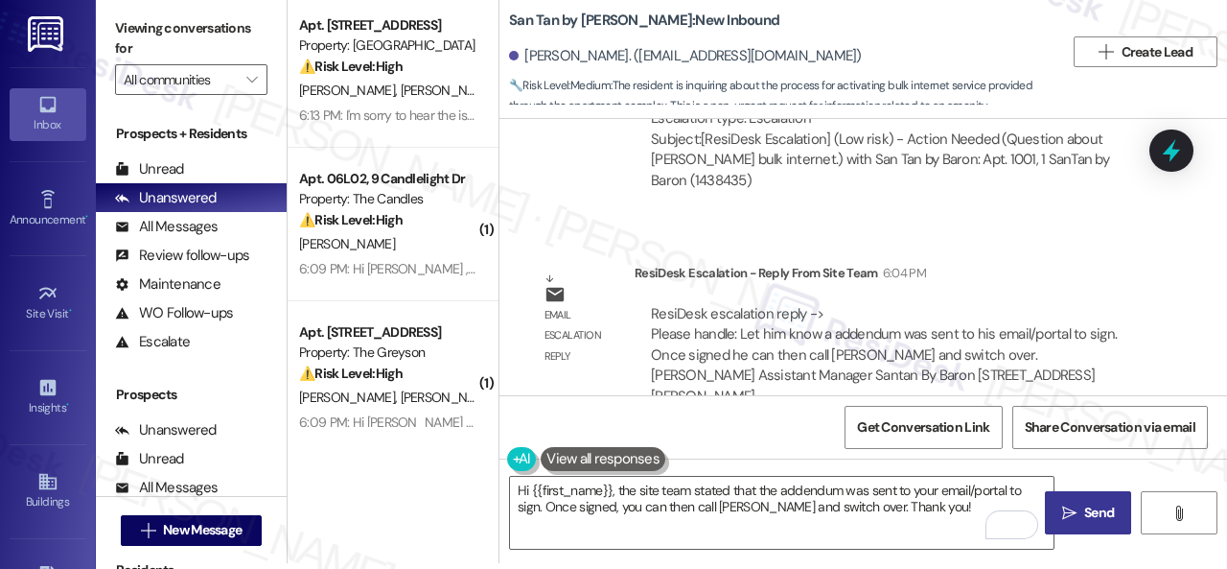
click at [1065, 507] on icon "" at bounding box center [1070, 512] width 14 height 15
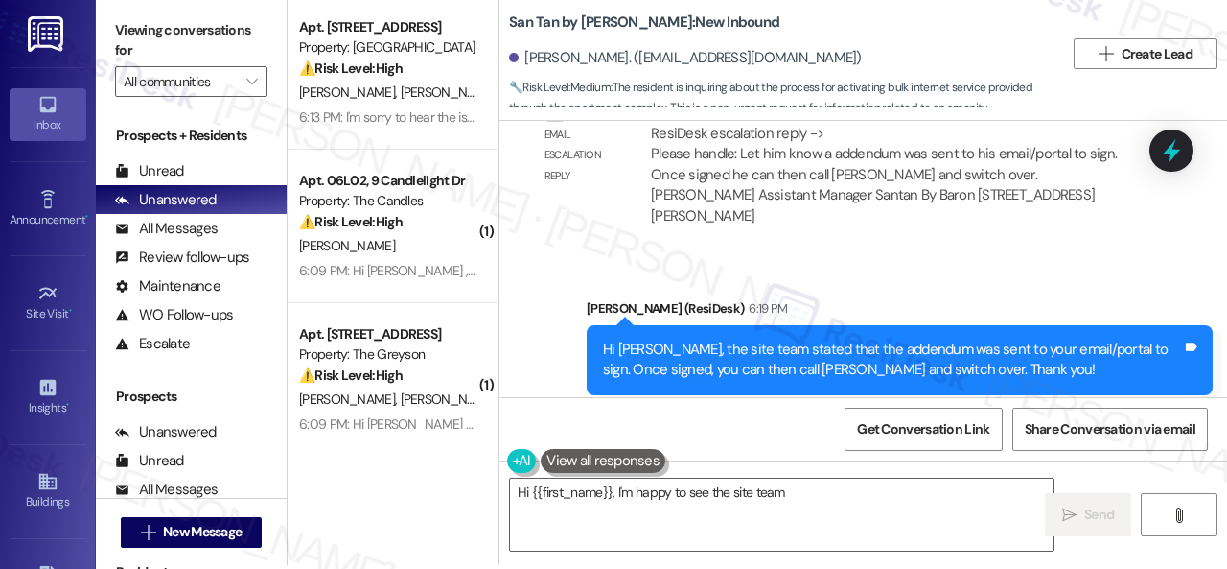
scroll to position [6, 0]
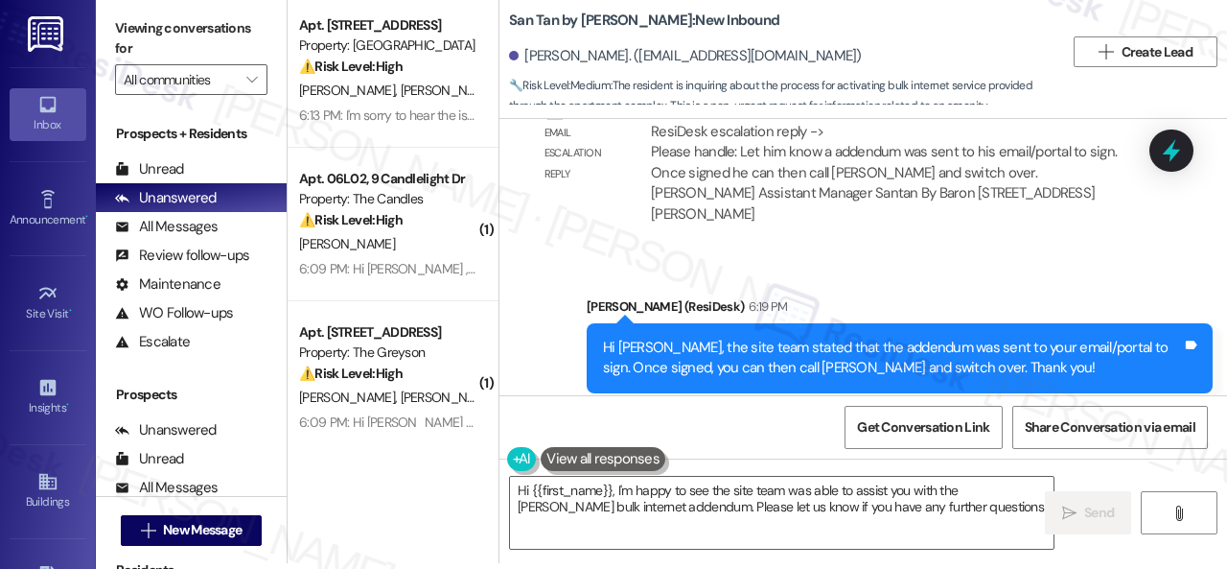
type textarea "Hi {{first_name}}, I'm happy to see the site team was able to assist you with t…"
